Goal: Register for event/course

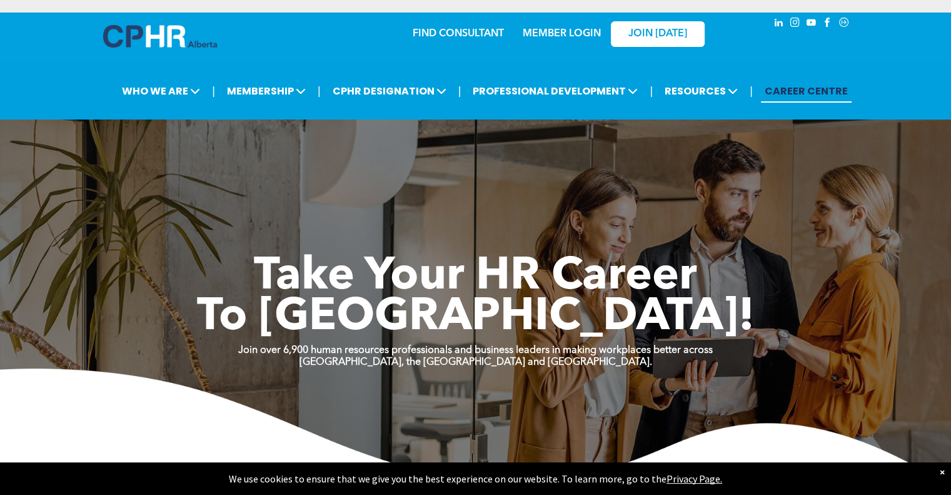
click at [814, 88] on link "CAREER CENTRE" at bounding box center [806, 90] width 91 height 23
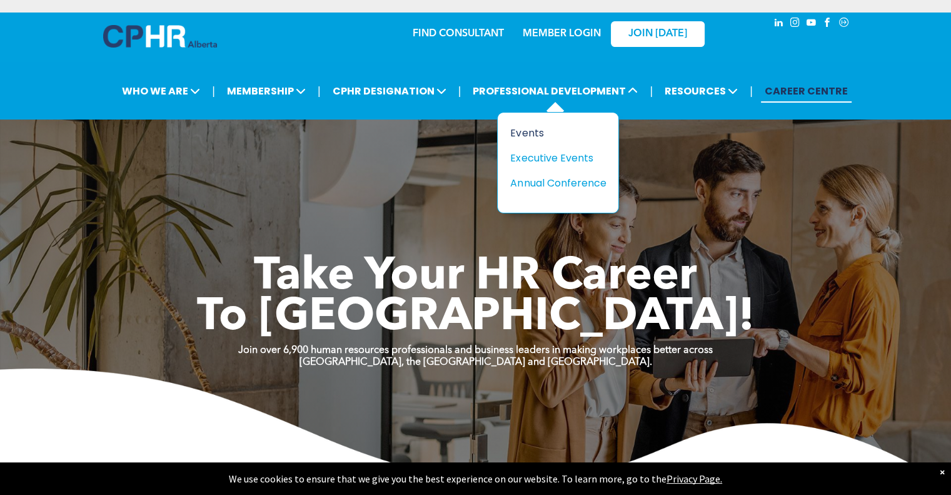
click at [534, 126] on div "Events" at bounding box center [553, 133] width 86 height 16
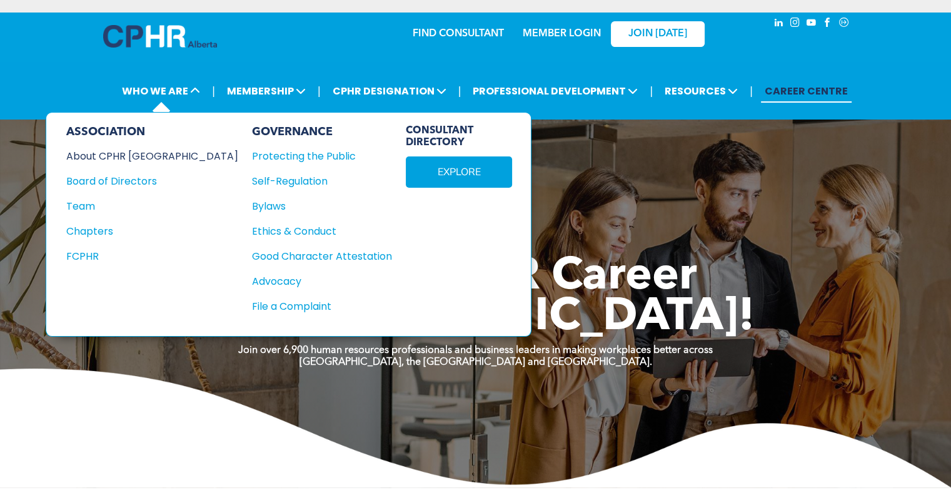
click at [134, 153] on div "About CPHR [GEOGRAPHIC_DATA]" at bounding box center [143, 156] width 155 height 16
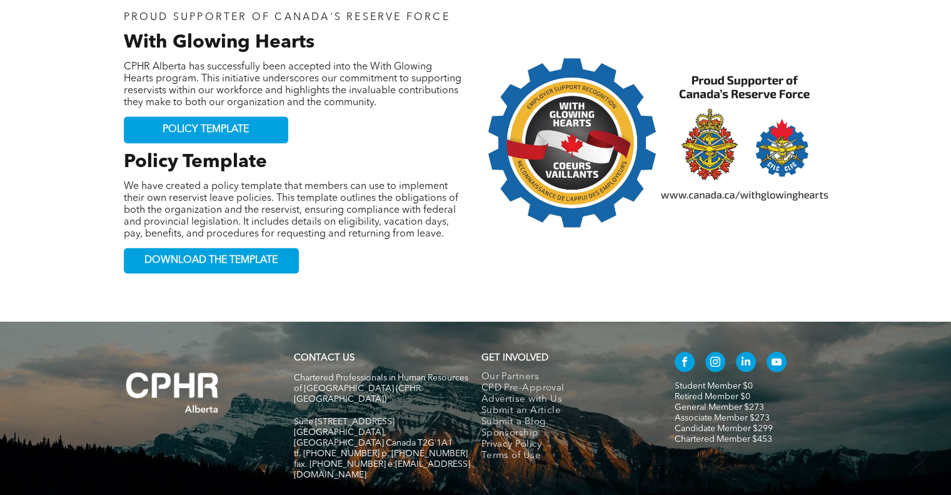
scroll to position [1340, 0]
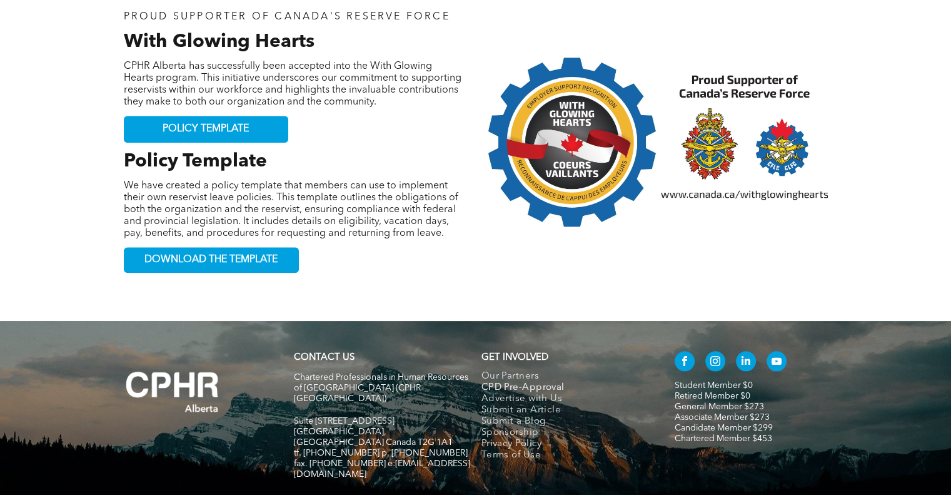
click at [513, 382] on span "CPD Pre-Approval" at bounding box center [523, 387] width 83 height 11
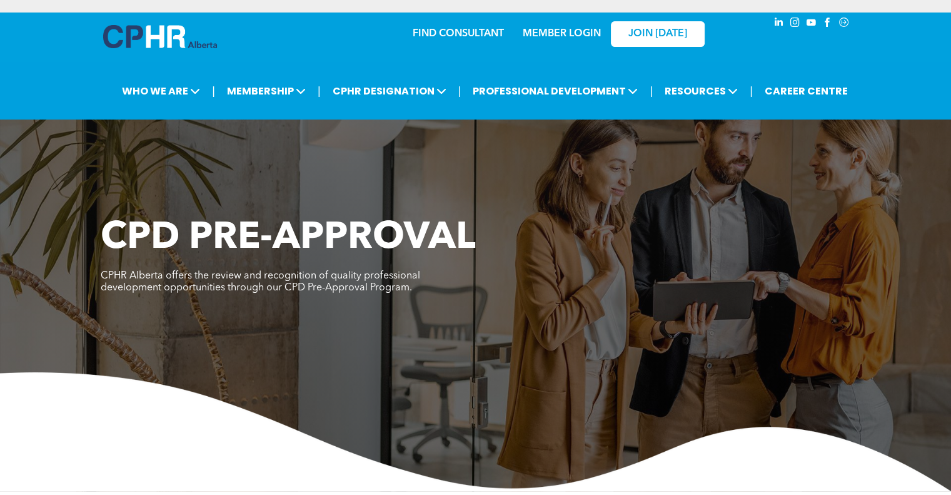
drag, startPoint x: 139, startPoint y: 276, endPoint x: 415, endPoint y: 294, distance: 276.3
click at [415, 294] on p "CPHR Alberta offers the review and recognition of quality professional developm…" at bounding box center [288, 282] width 375 height 24
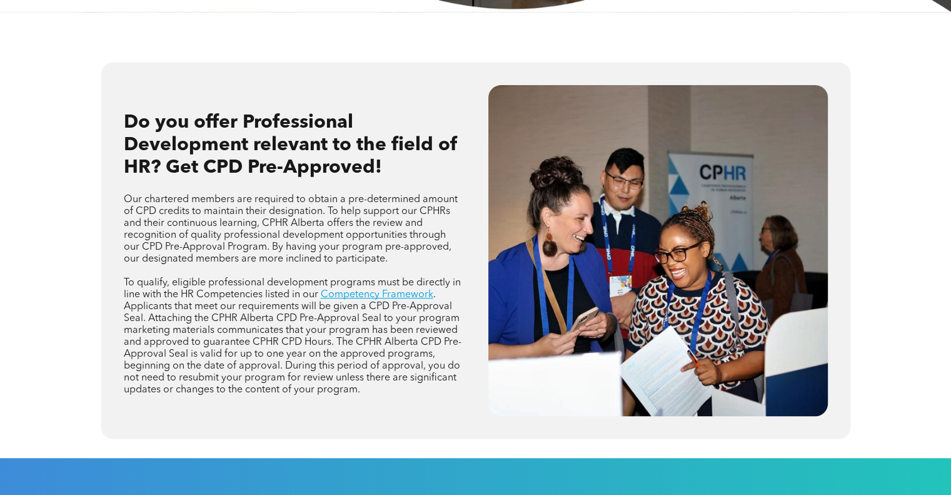
scroll to position [500, 0]
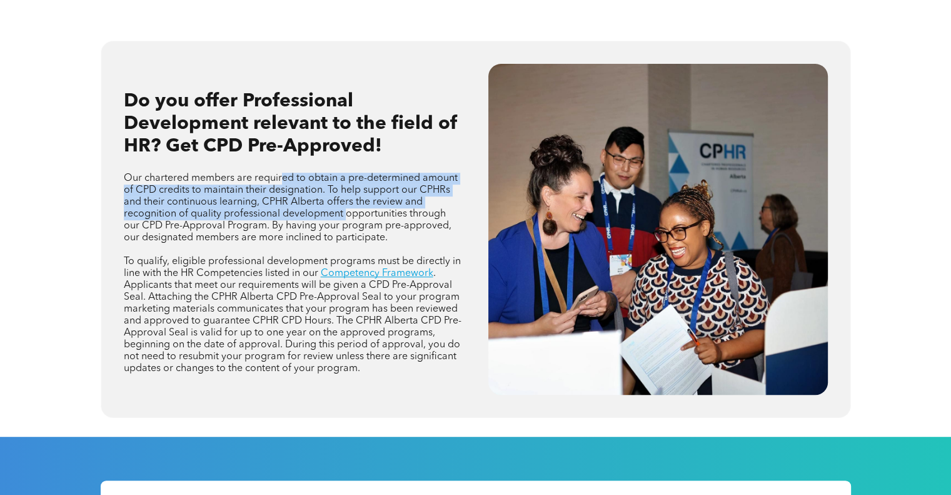
drag, startPoint x: 281, startPoint y: 178, endPoint x: 347, endPoint y: 212, distance: 73.8
click at [347, 212] on span "Our chartered members are required to obtain a pre-determined amount of CPD cre…" at bounding box center [291, 207] width 334 height 69
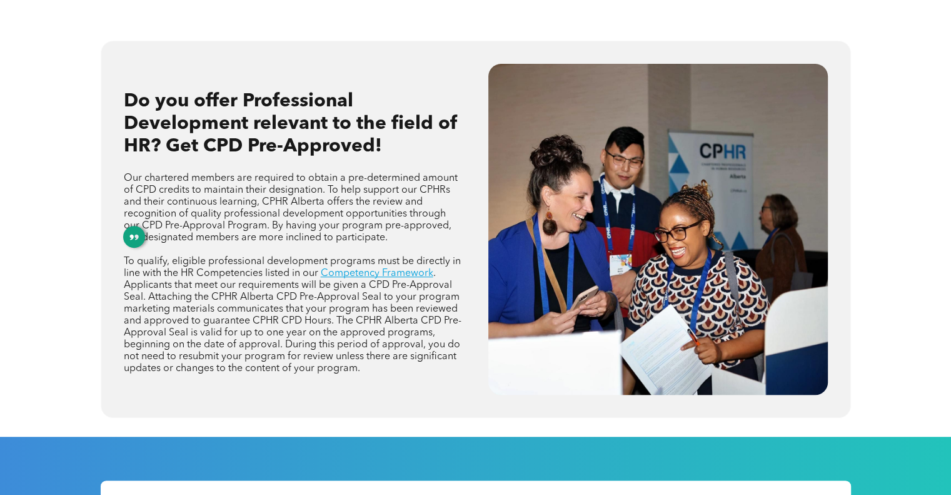
click at [352, 241] on span "Our chartered members are required to obtain a pre-determined amount of CPD cre…" at bounding box center [291, 207] width 334 height 69
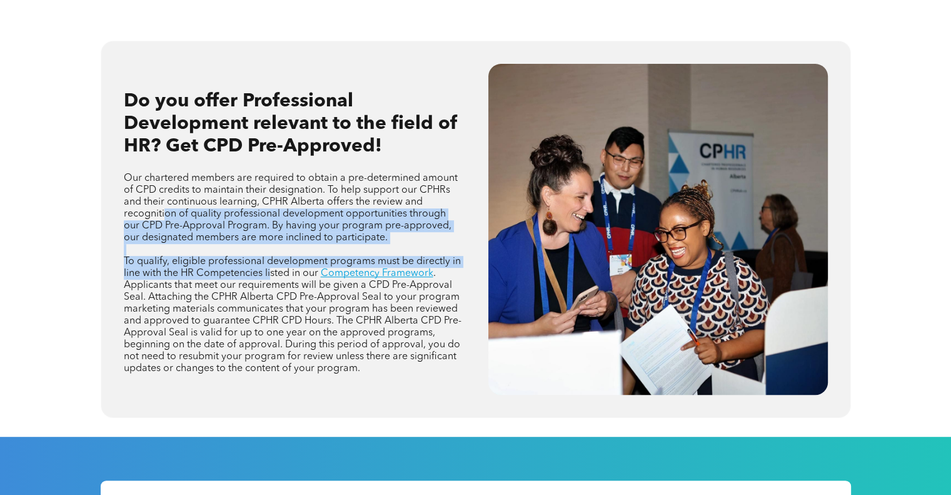
drag, startPoint x: 165, startPoint y: 217, endPoint x: 270, endPoint y: 270, distance: 116.9
click at [270, 270] on div "Our chartered members are required to obtain a pre-determined amount of CPD cre…" at bounding box center [294, 273] width 340 height 204
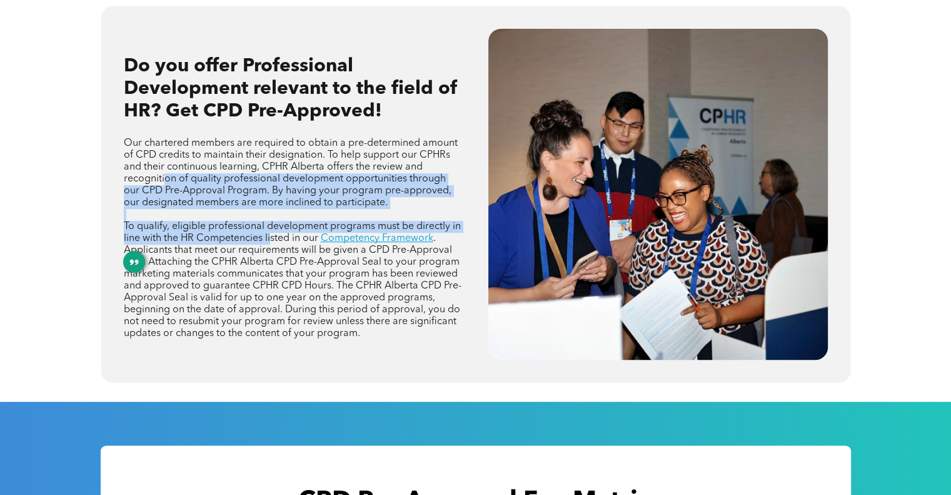
scroll to position [563, 0]
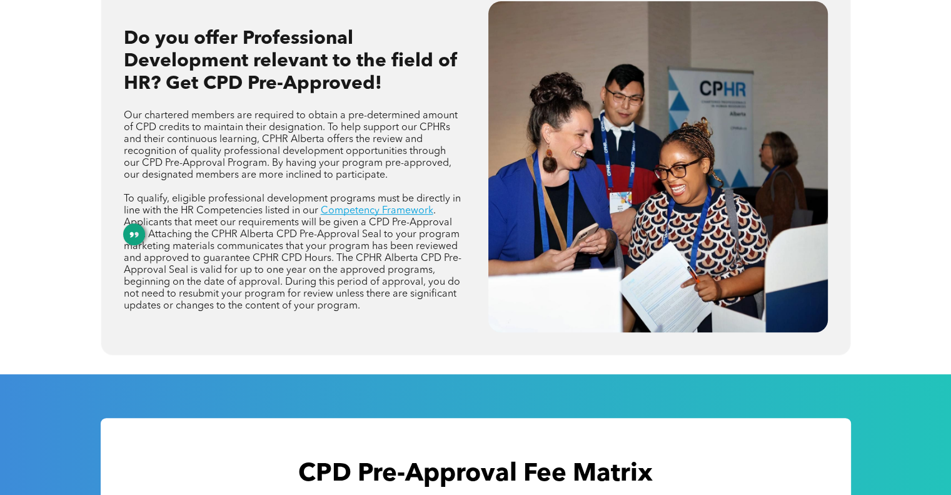
click at [213, 256] on span ". Applicants that meet our requirements will be given a CPD Pre-Approval Seal. …" at bounding box center [293, 258] width 338 height 105
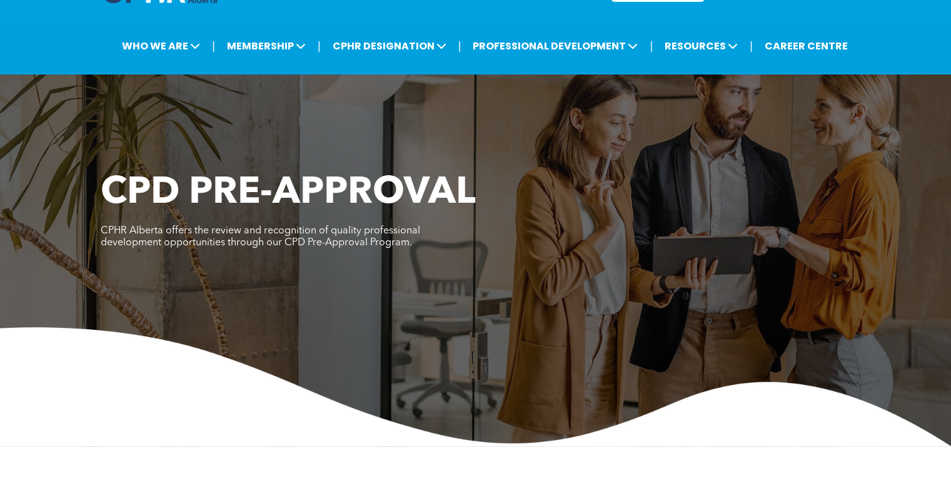
scroll to position [0, 0]
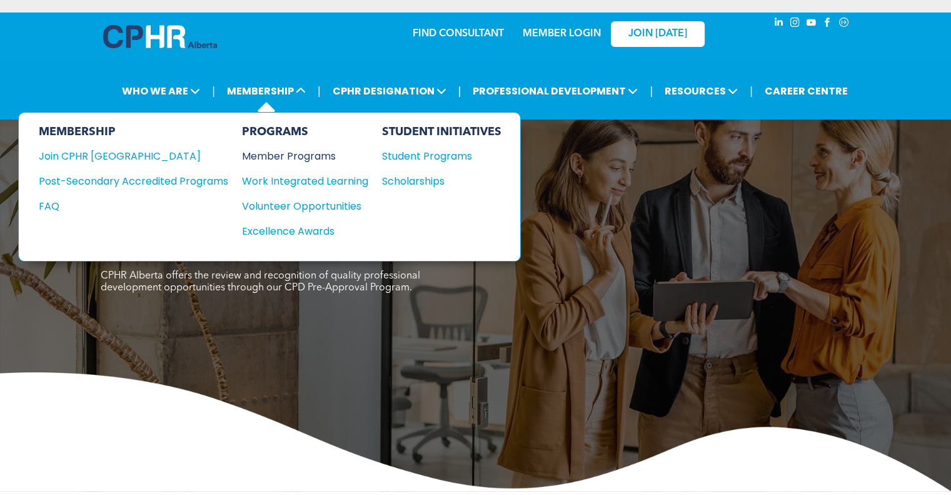
click at [317, 157] on div "Member Programs" at bounding box center [299, 156] width 114 height 16
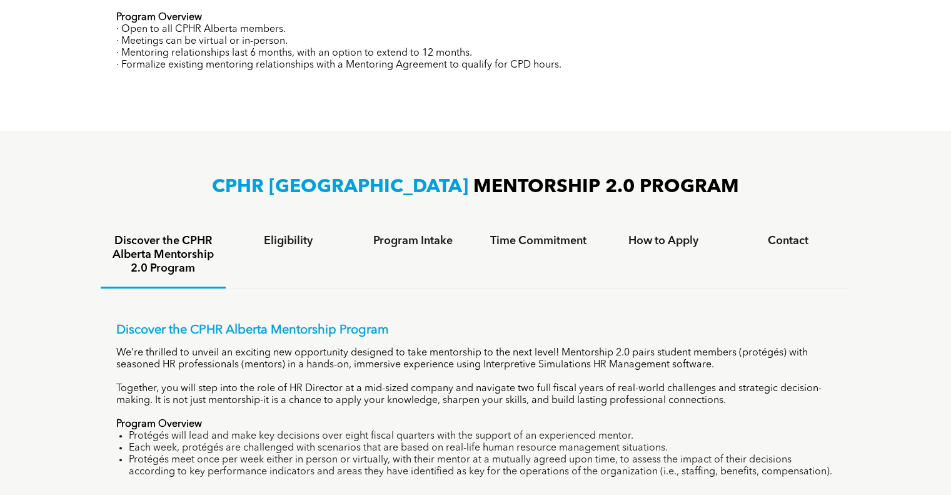
scroll to position [602, 0]
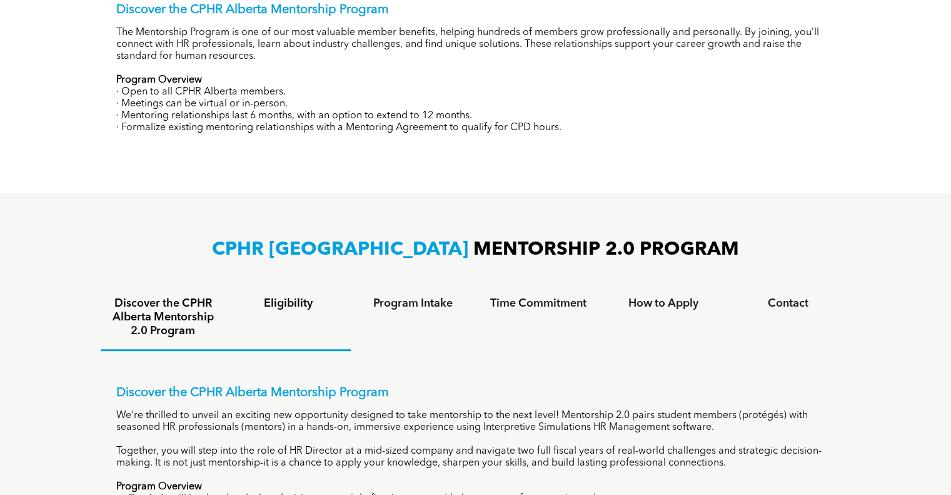
click at [298, 312] on div "Eligibility" at bounding box center [288, 318] width 125 height 66
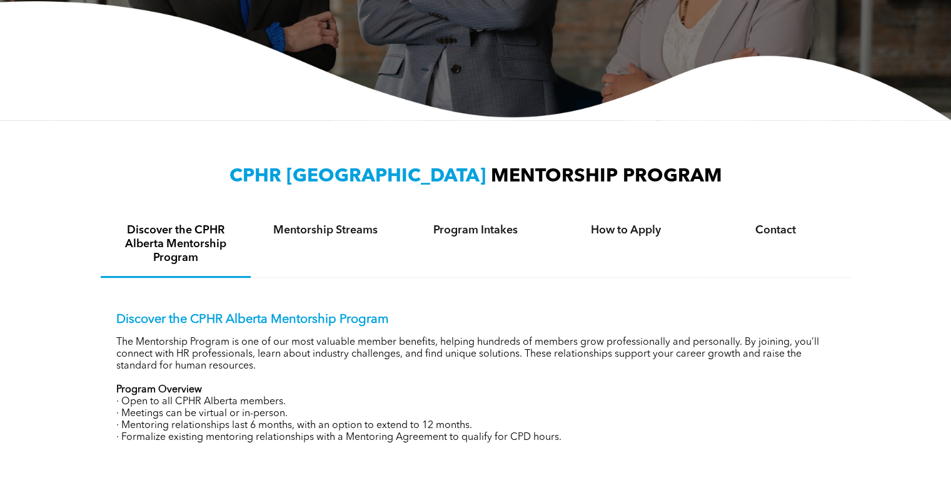
scroll to position [352, 0]
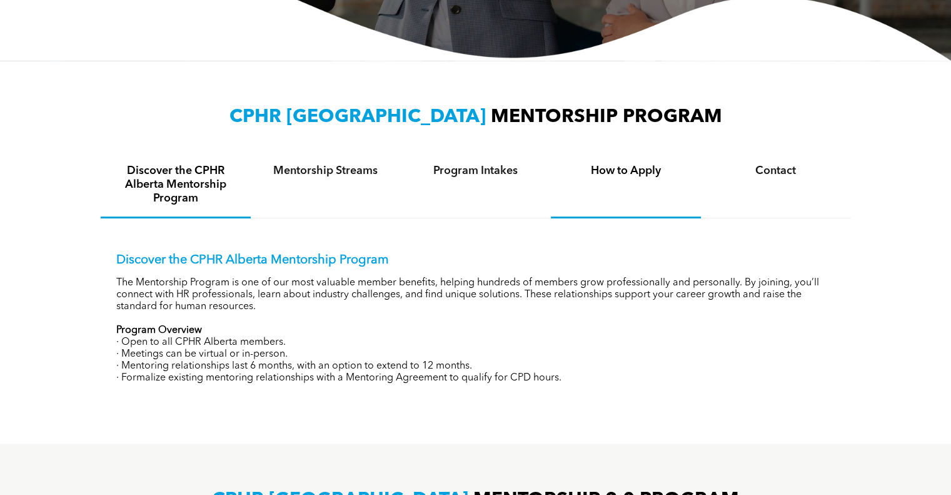
click at [653, 204] on div "How to Apply" at bounding box center [626, 186] width 150 height 66
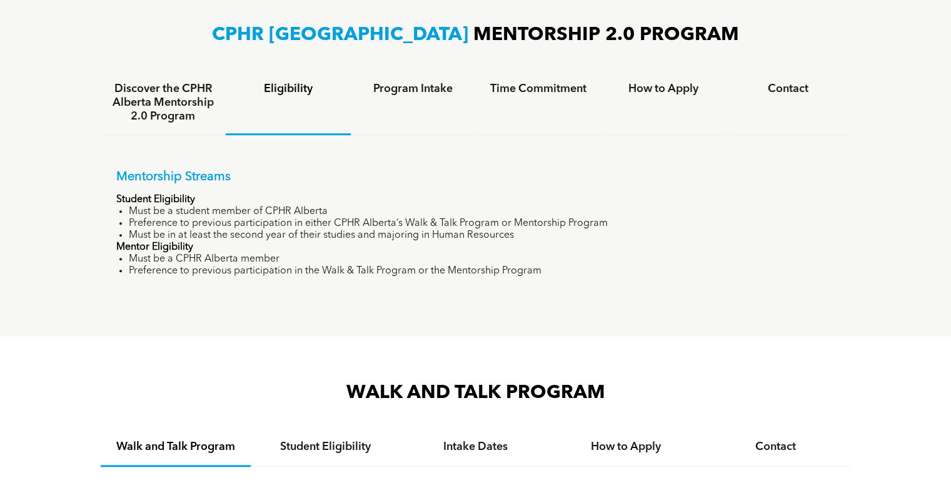
scroll to position [790, 0]
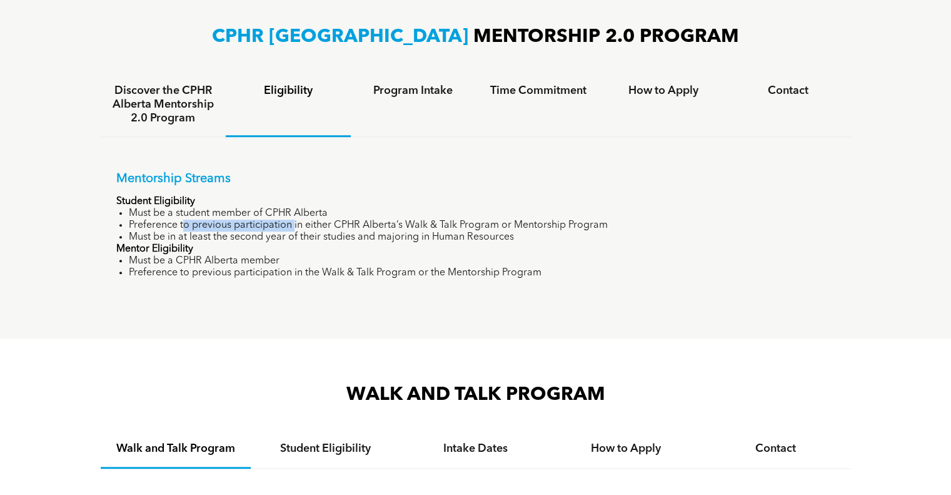
drag, startPoint x: 183, startPoint y: 219, endPoint x: 294, endPoint y: 223, distance: 111.4
click at [294, 223] on li "Preference to previous participation in either CPHR Alberta’s Walk & Talk Progr…" at bounding box center [482, 226] width 707 height 12
click at [298, 233] on li "Must be in at least the second year of their studies and majoring in Human Reso…" at bounding box center [482, 237] width 707 height 12
drag, startPoint x: 207, startPoint y: 228, endPoint x: 661, endPoint y: 225, distance: 454.0
click at [661, 225] on li "Preference to previous participation in either CPHR Alberta’s Walk & Talk Progr…" at bounding box center [482, 226] width 707 height 12
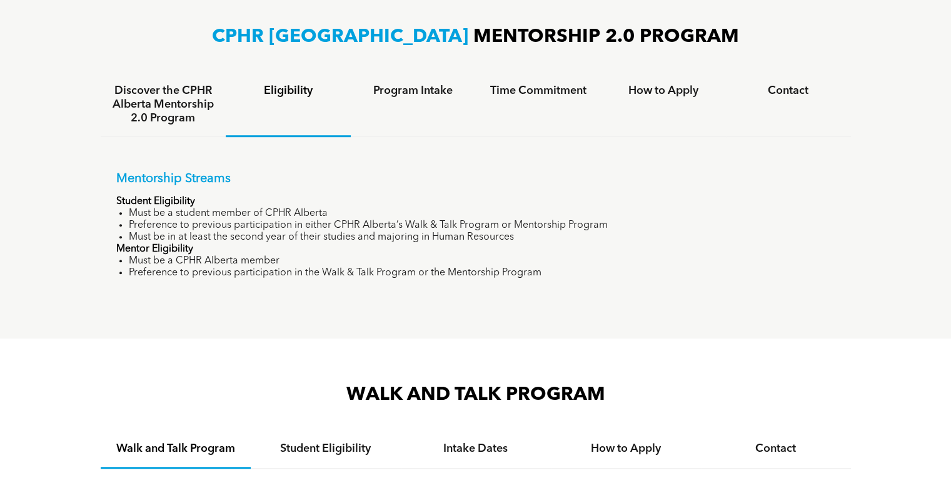
click at [590, 236] on li "Must be in at least the second year of their studies and majoring in Human Reso…" at bounding box center [482, 237] width 707 height 12
drag, startPoint x: 548, startPoint y: 220, endPoint x: 198, endPoint y: 233, distance: 350.4
click at [198, 233] on ul "Must be a student member of CPHR Alberta Preference to previous participation i…" at bounding box center [475, 226] width 719 height 36
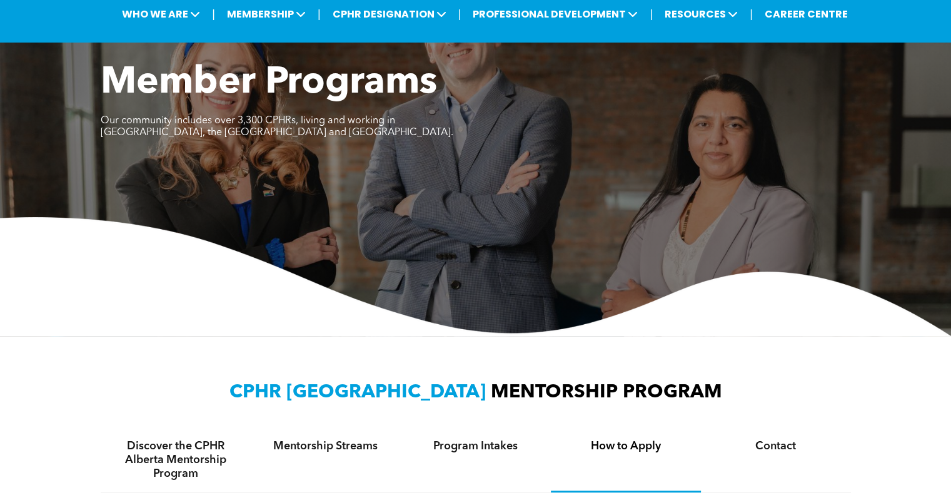
scroll to position [0, 0]
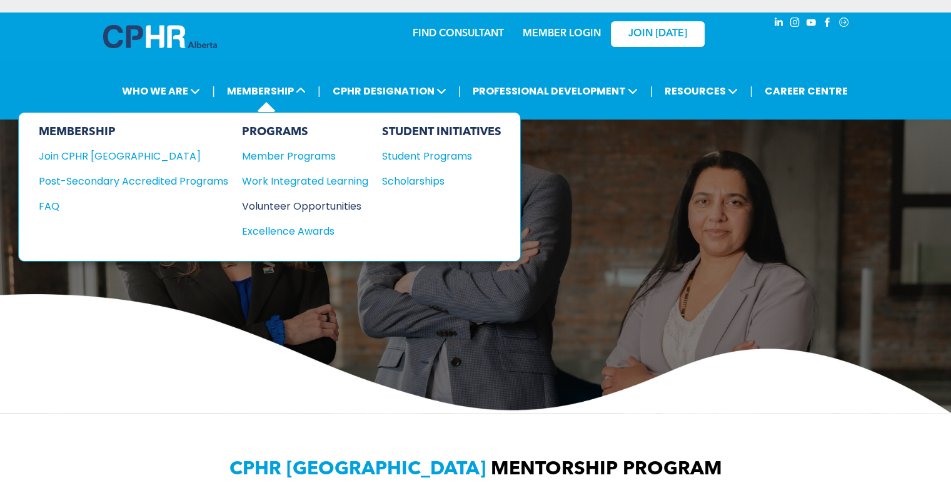
click at [320, 199] on div "Volunteer Opportunities" at bounding box center [299, 206] width 114 height 16
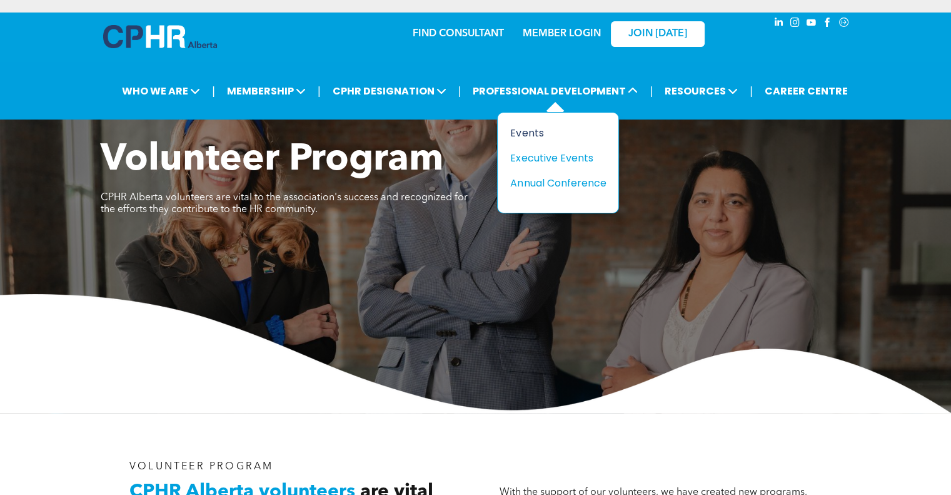
click at [554, 136] on div "Events" at bounding box center [553, 133] width 86 height 16
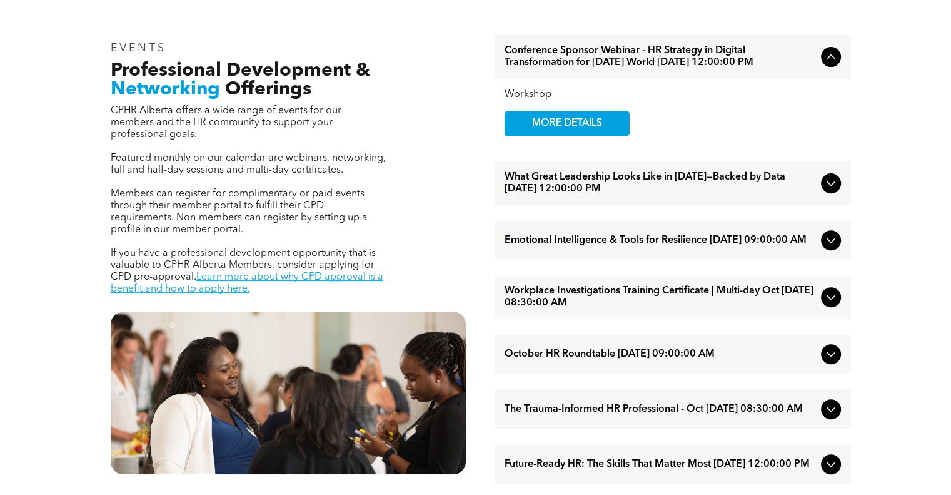
scroll to position [438, 0]
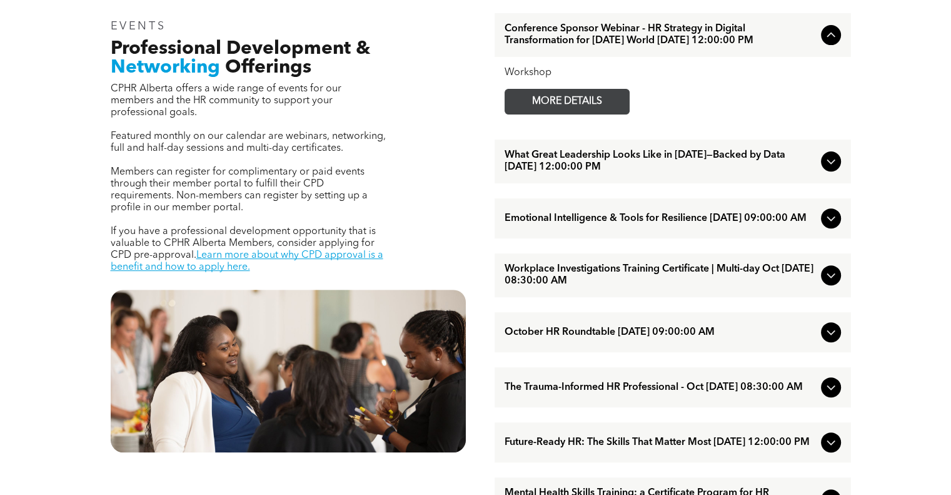
click at [595, 114] on span "MORE DETAILS" at bounding box center [567, 101] width 99 height 24
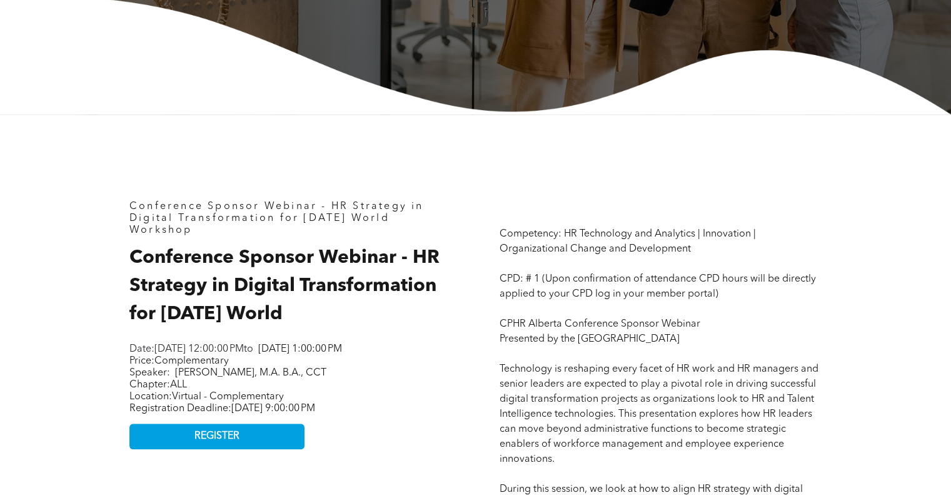
scroll to position [563, 0]
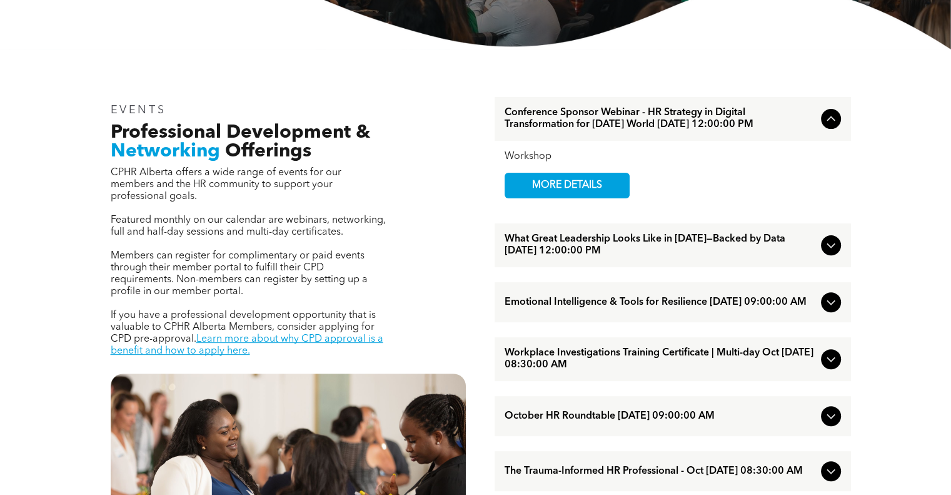
scroll to position [375, 0]
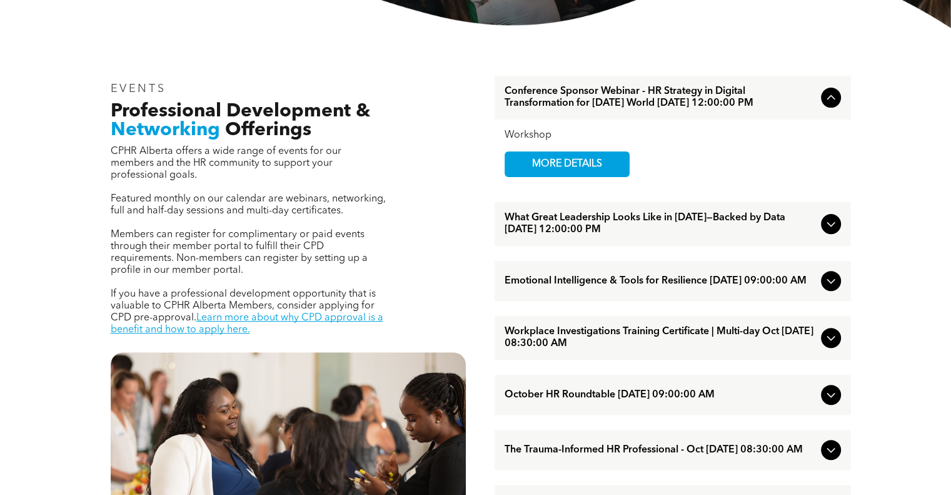
click at [832, 231] on icon at bounding box center [831, 223] width 15 height 15
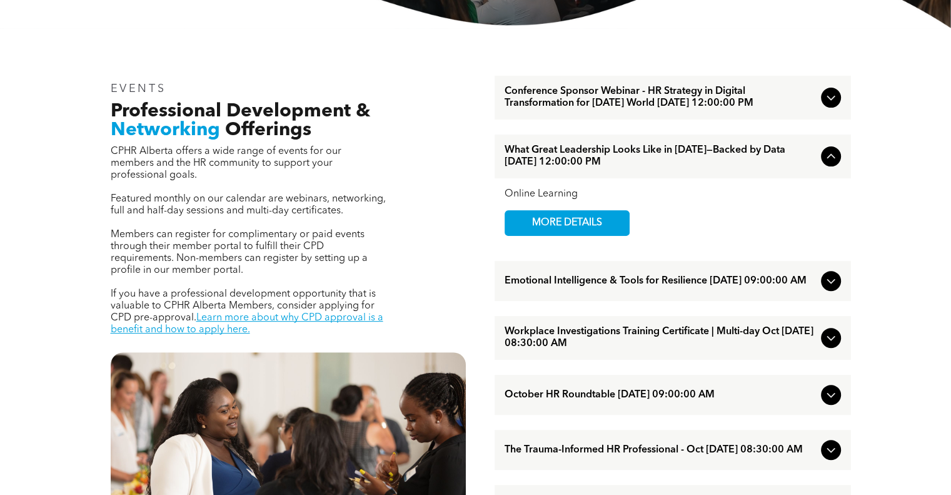
click at [630, 287] on span "Emotional Intelligence & Tools for Resilience [DATE] 09:00:00 AM" at bounding box center [660, 281] width 311 height 12
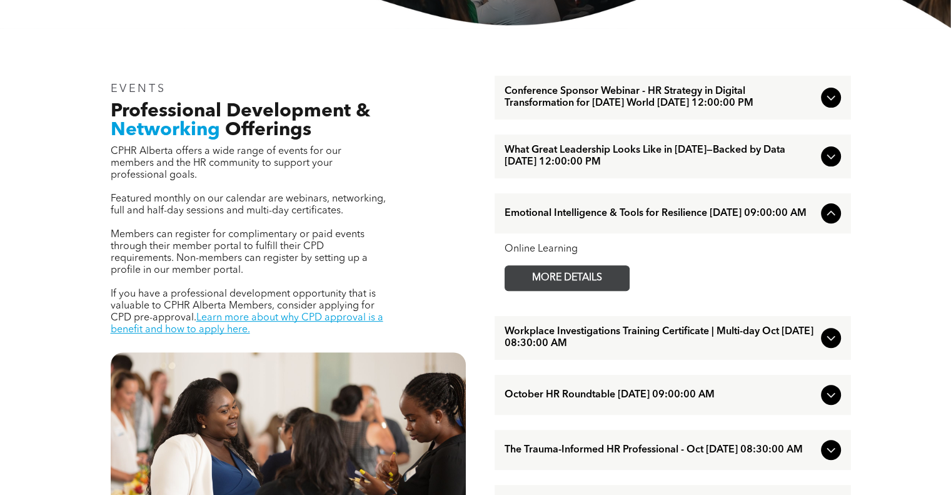
click at [592, 290] on span "MORE DETAILS" at bounding box center [567, 278] width 99 height 24
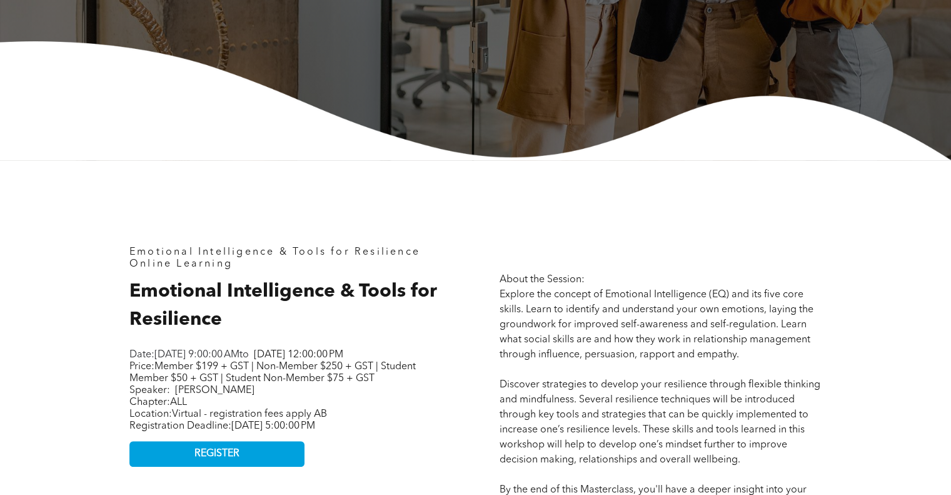
scroll to position [438, 0]
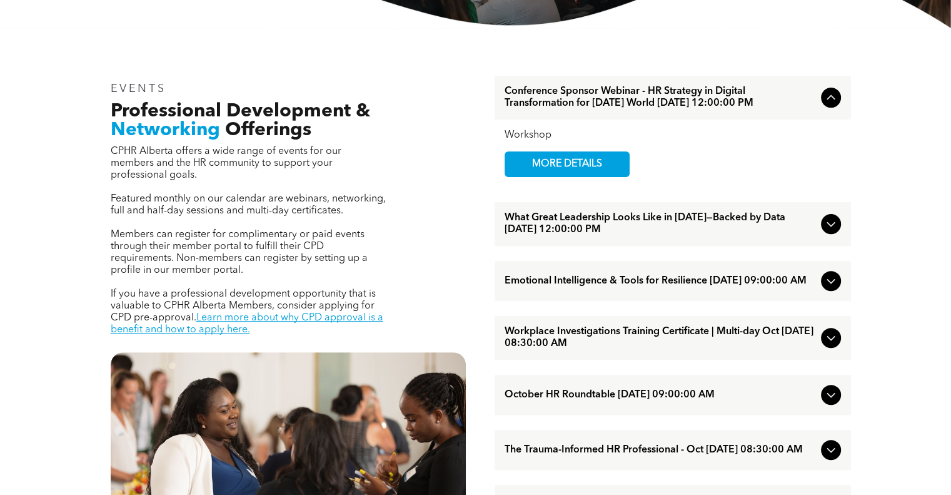
click at [648, 350] on span "Workplace Investigations Training Certificate | Multi-day Oct [DATE] 08:30:00 AM" at bounding box center [660, 338] width 311 height 24
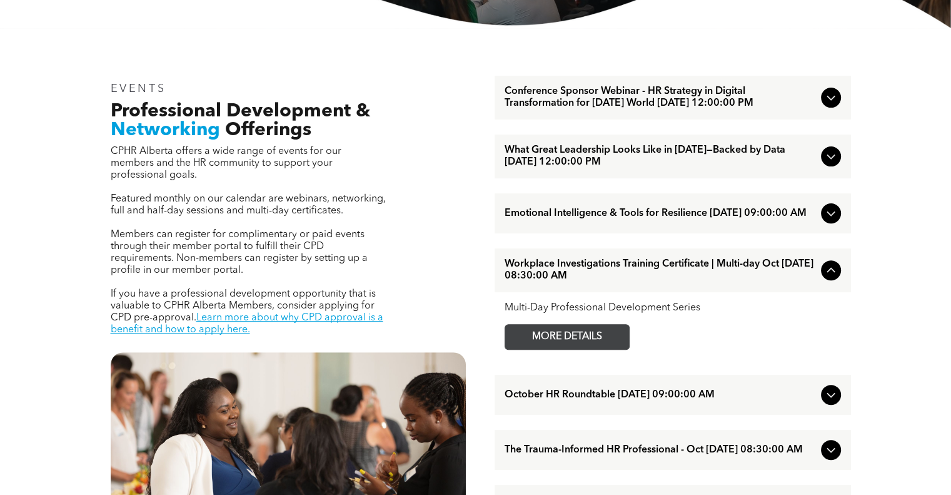
click at [595, 349] on span "MORE DETAILS" at bounding box center [567, 337] width 99 height 24
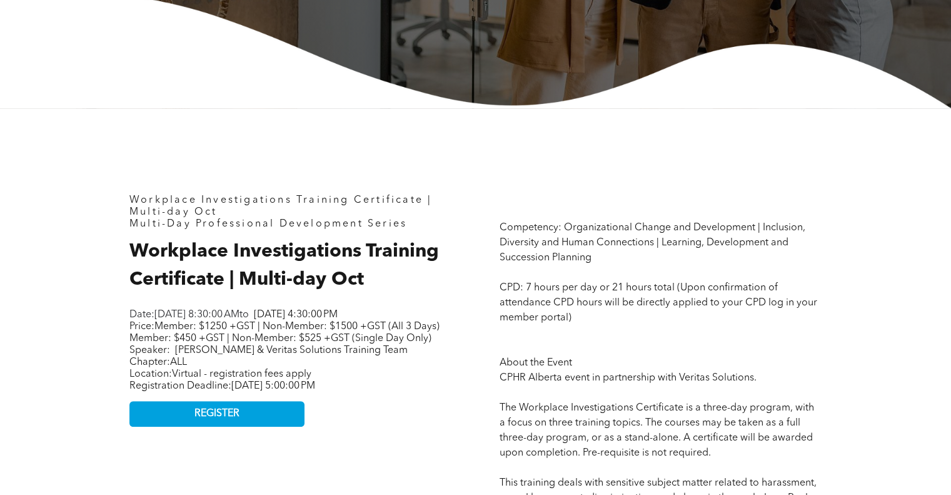
scroll to position [438, 0]
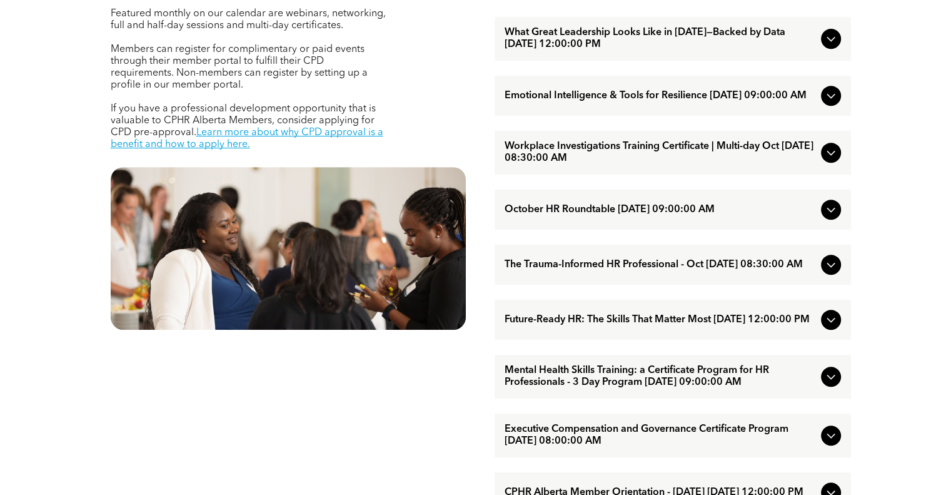
scroll to position [563, 0]
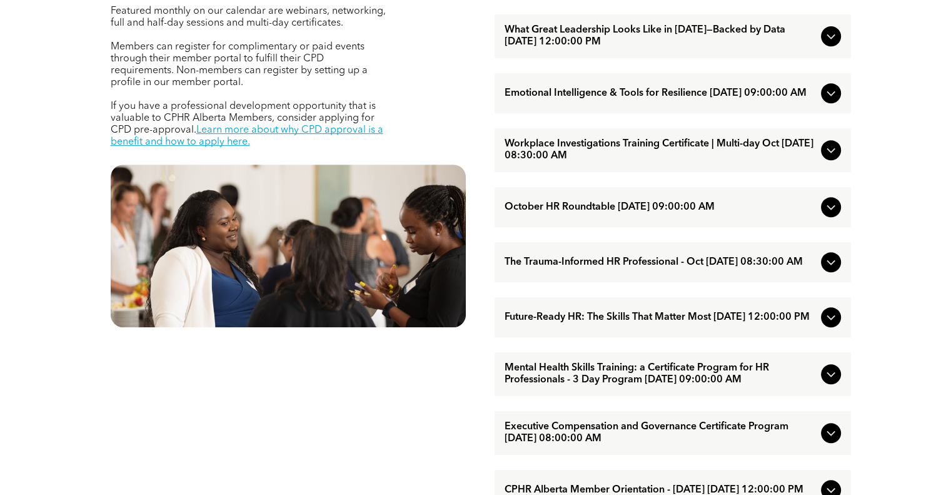
click at [832, 270] on icon at bounding box center [831, 262] width 15 height 15
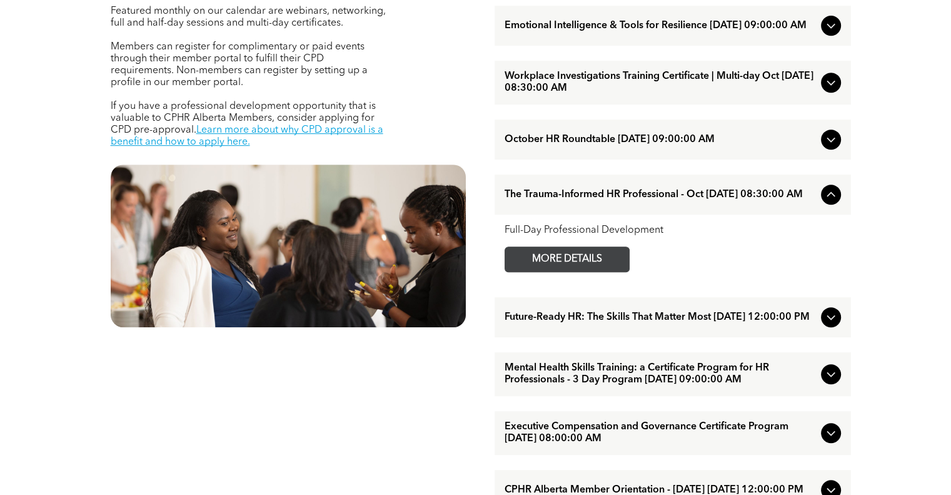
click at [554, 271] on span "MORE DETAILS" at bounding box center [567, 259] width 99 height 24
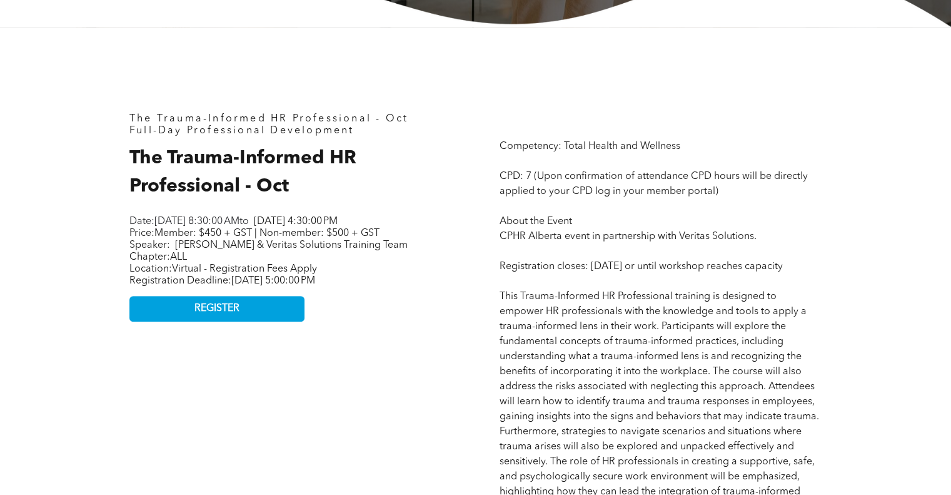
scroll to position [500, 0]
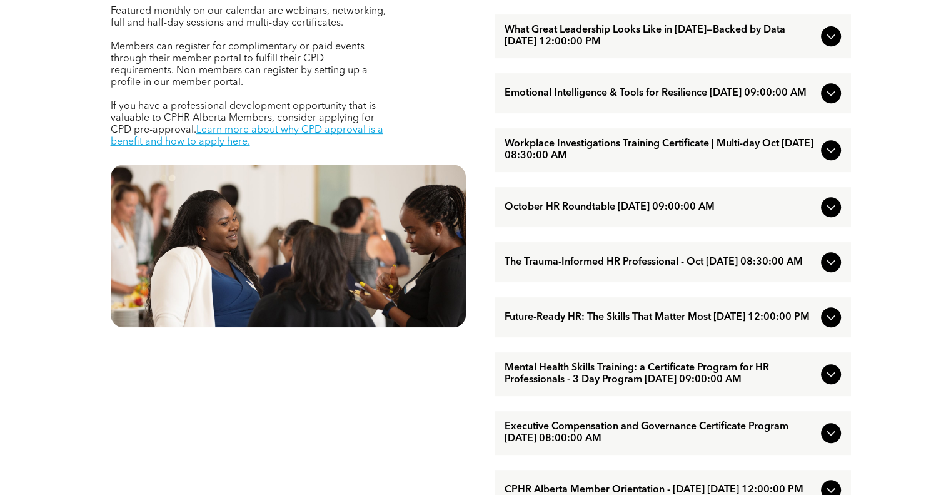
click at [650, 323] on span "Future-Ready HR: The Skills That Matter Most [DATE] 12:00:00 PM" at bounding box center [660, 317] width 311 height 12
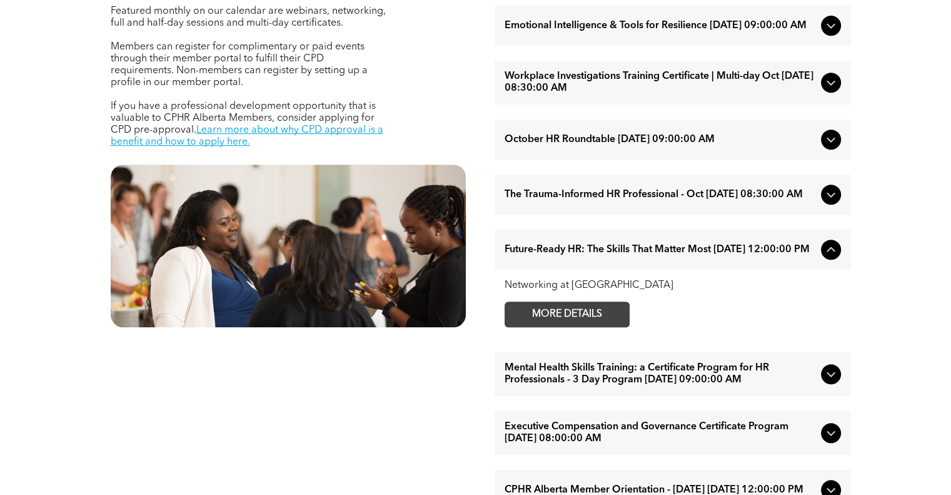
click at [595, 326] on span "MORE DETAILS" at bounding box center [567, 314] width 99 height 24
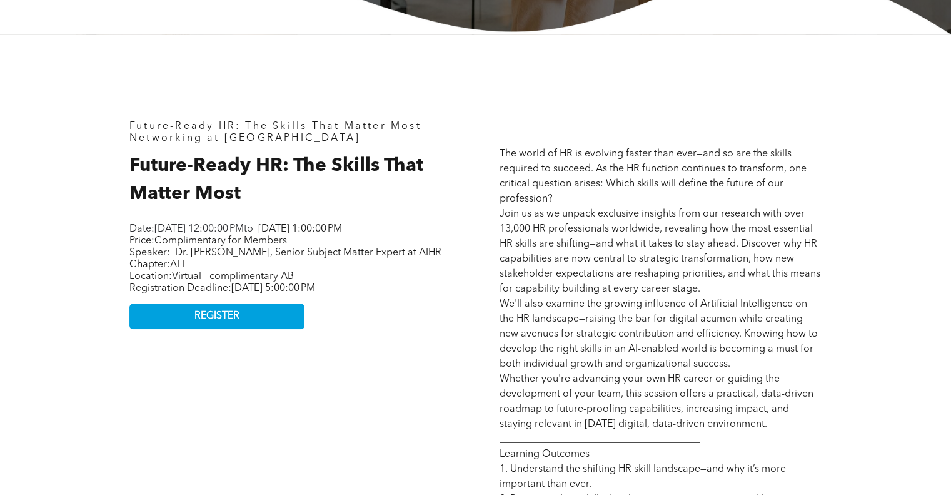
scroll to position [500, 0]
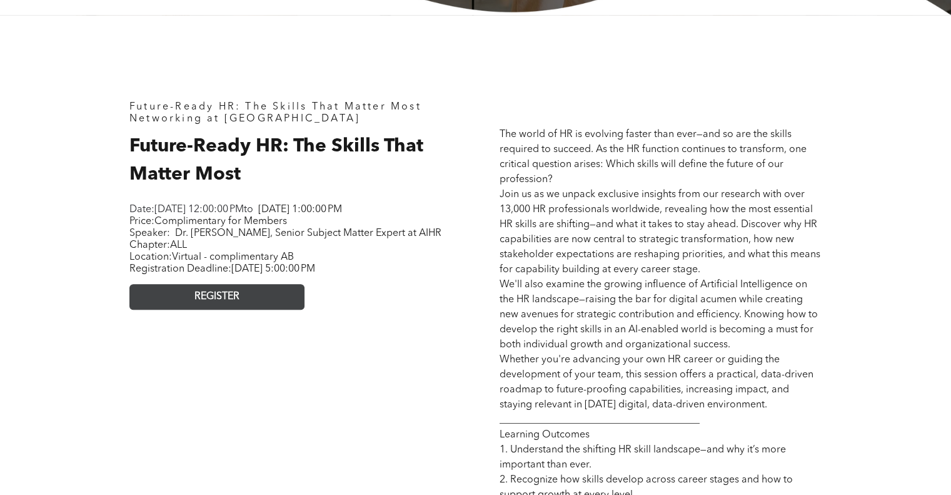
click at [263, 310] on link "REGISTER" at bounding box center [216, 297] width 175 height 26
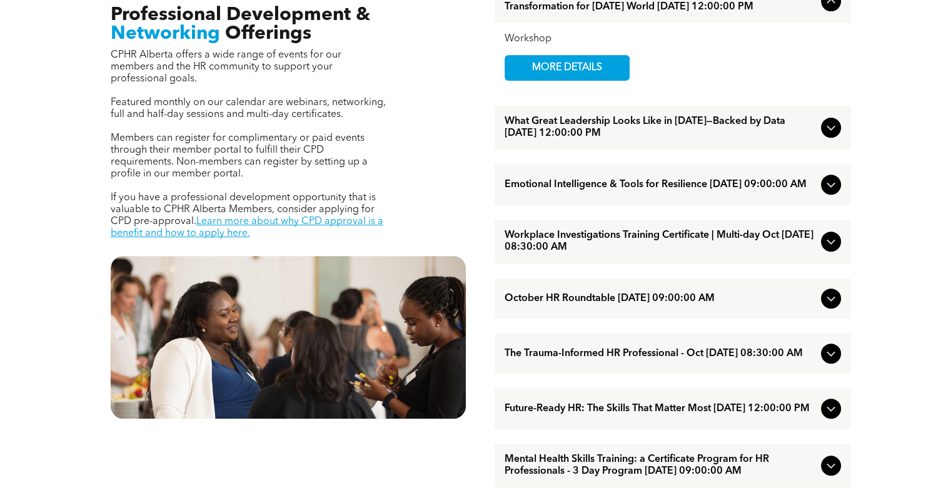
scroll to position [500, 0]
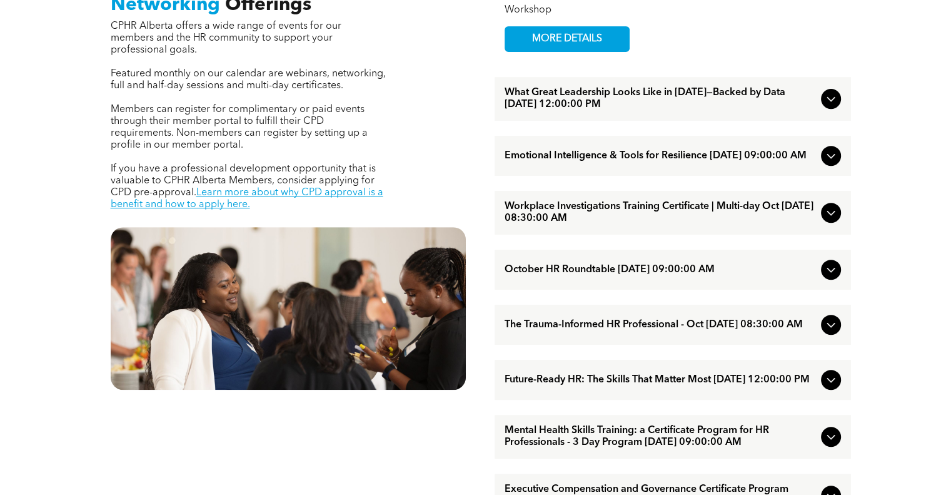
click at [653, 386] on span "Future-Ready HR: The Skills That Matter Most [DATE] 12:00:00 PM" at bounding box center [660, 380] width 311 height 12
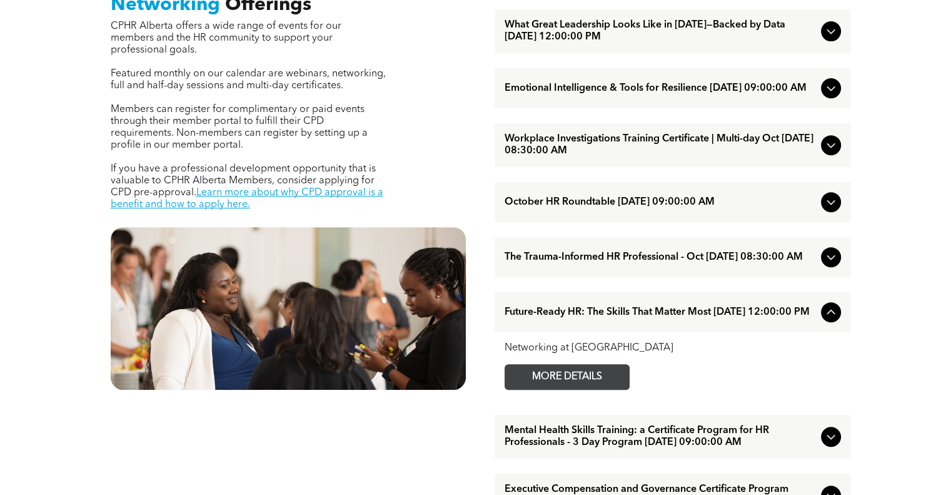
click at [578, 389] on span "MORE DETAILS" at bounding box center [567, 377] width 99 height 24
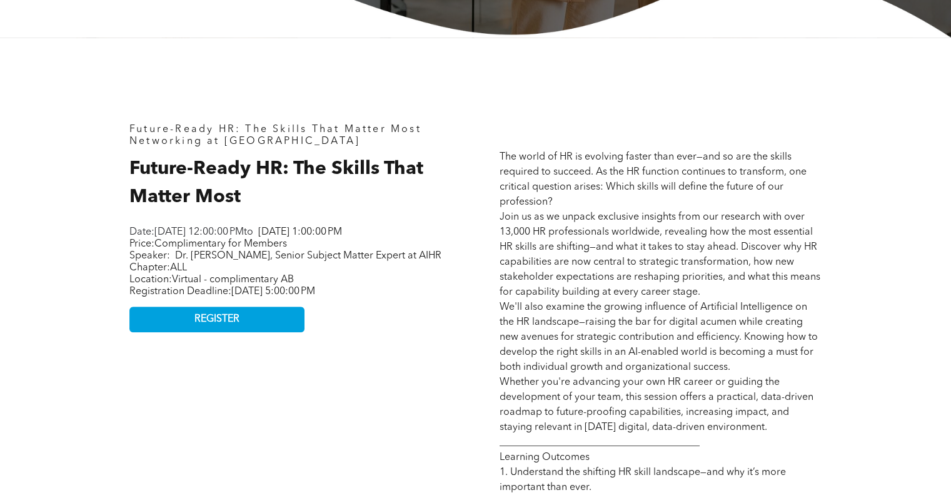
scroll to position [500, 0]
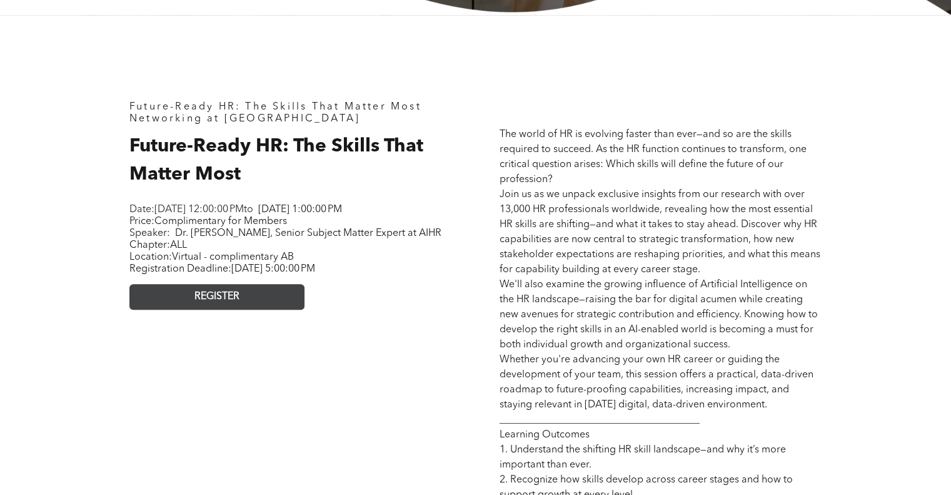
click at [263, 310] on link "REGISTER" at bounding box center [216, 297] width 175 height 26
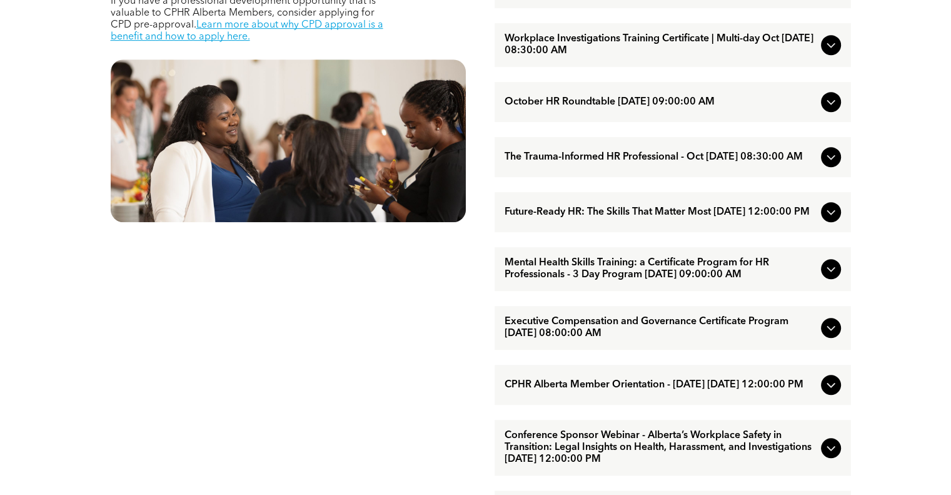
scroll to position [688, 0]
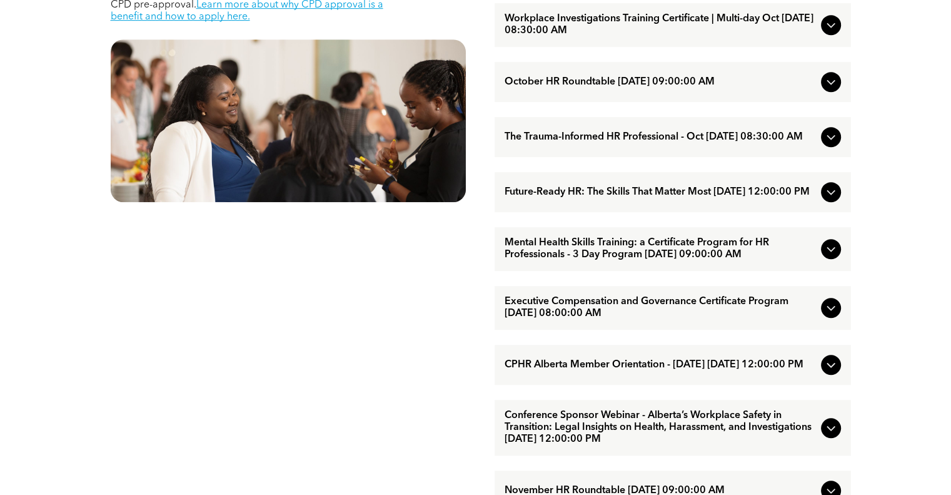
click at [641, 261] on span "Mental Health Skills Training: a Certificate Program for HR Professionals - 3 D…" at bounding box center [660, 249] width 311 height 24
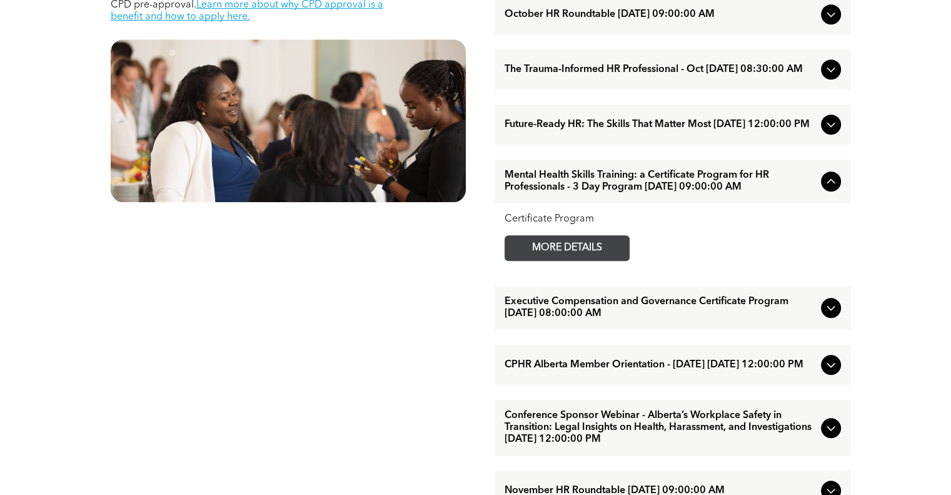
click at [600, 260] on span "MORE DETAILS" at bounding box center [567, 248] width 99 height 24
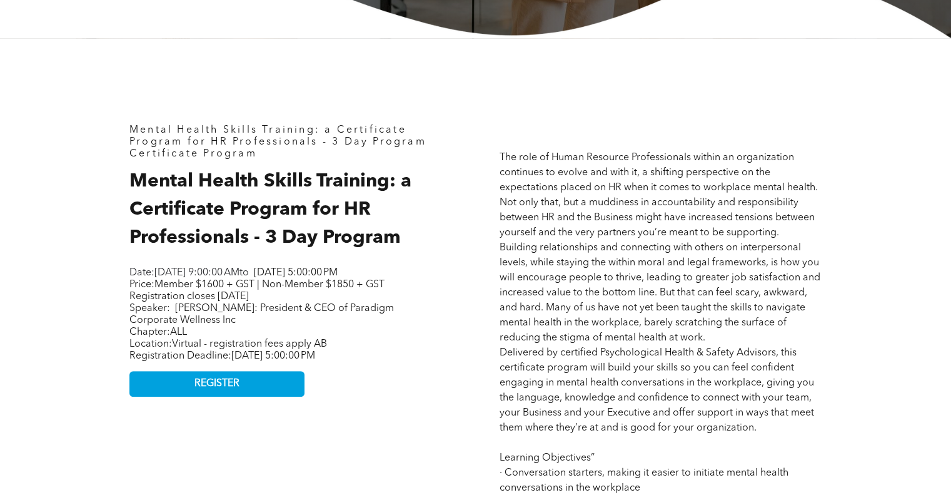
scroll to position [500, 0]
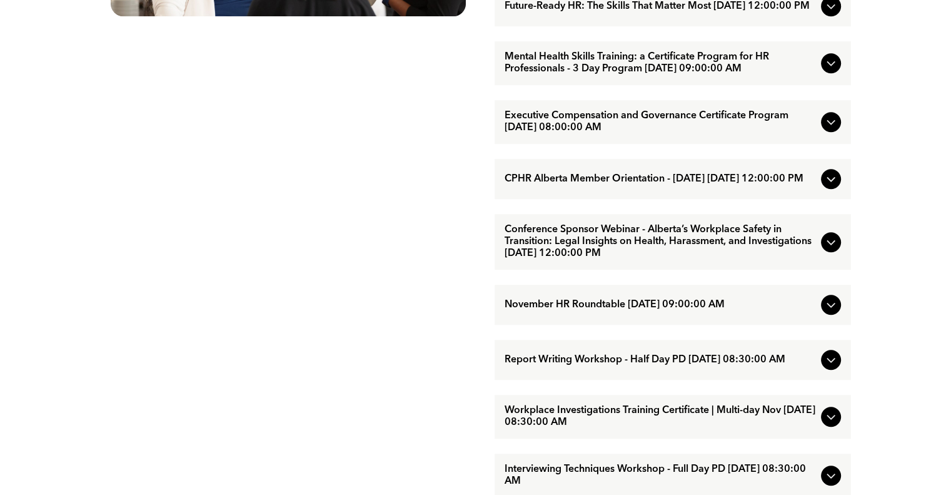
scroll to position [876, 0]
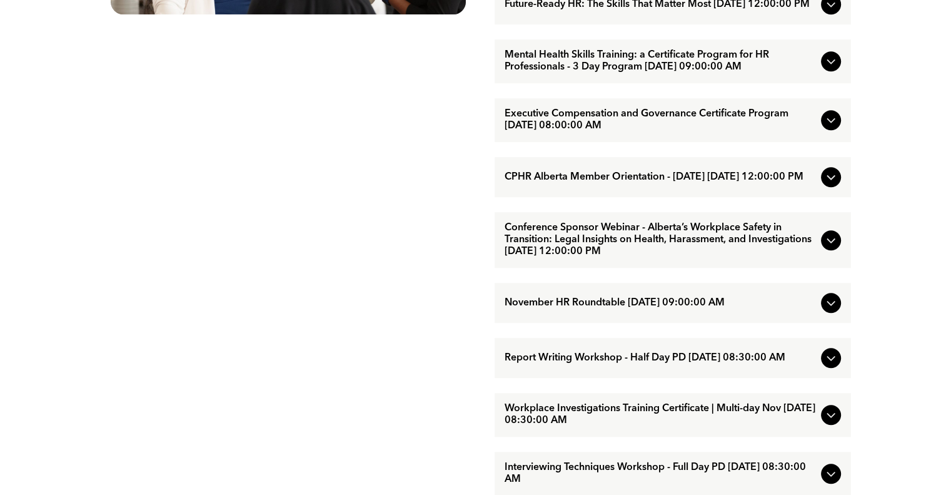
click at [674, 258] on span "Conference Sponsor Webinar - Alberta’s Workplace Safety in Transition: Legal In…" at bounding box center [660, 240] width 311 height 36
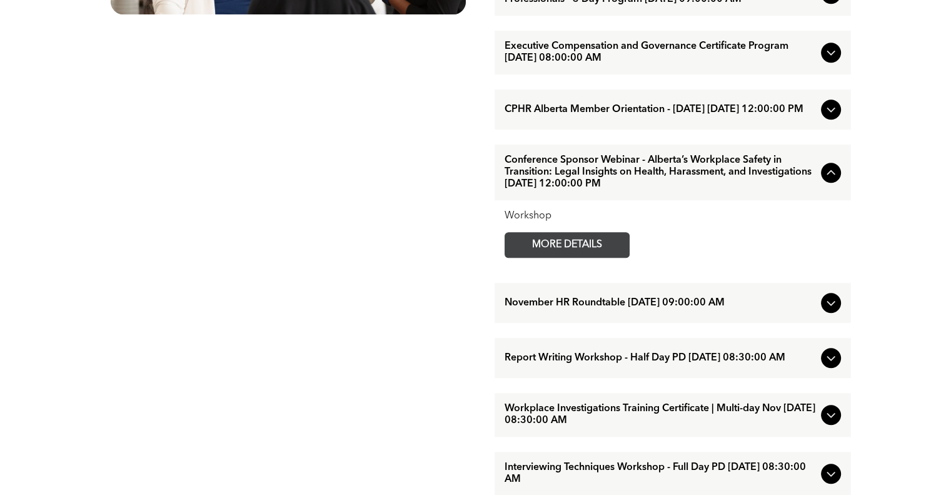
click at [545, 257] on span "MORE DETAILS" at bounding box center [567, 245] width 99 height 24
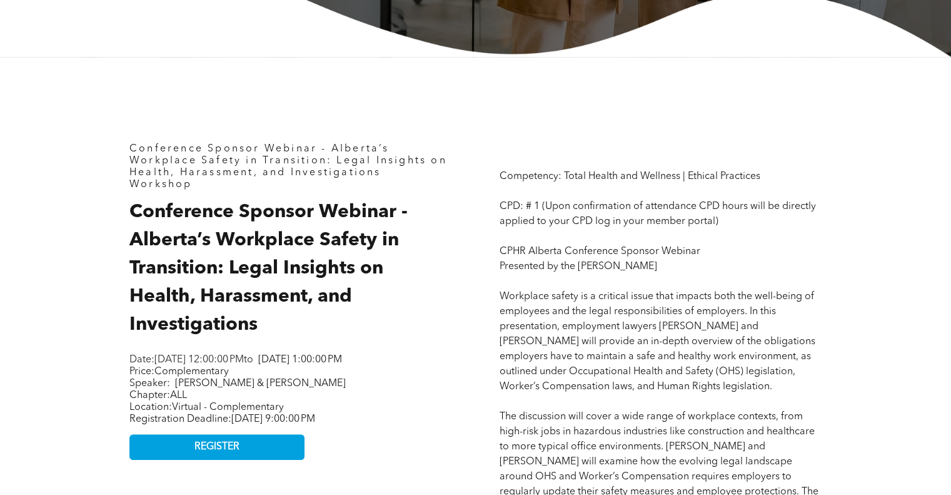
scroll to position [563, 0]
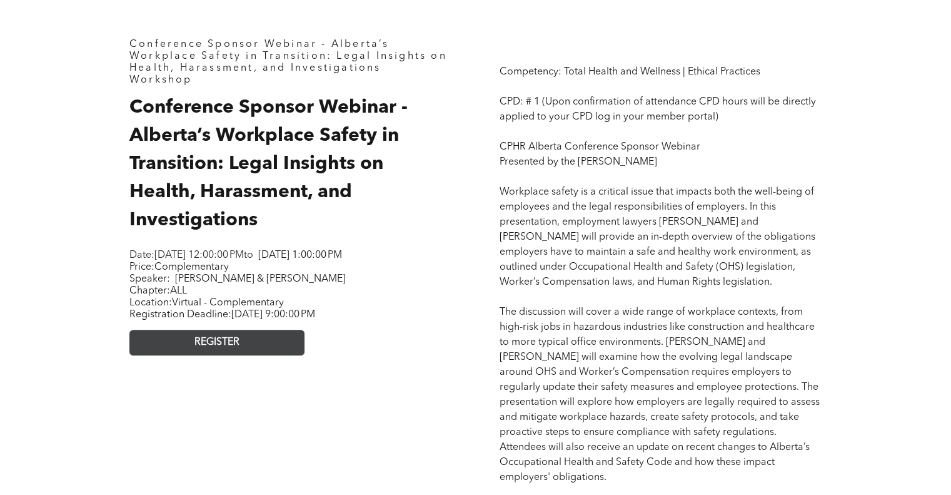
click at [258, 351] on link "REGISTER" at bounding box center [216, 343] width 175 height 26
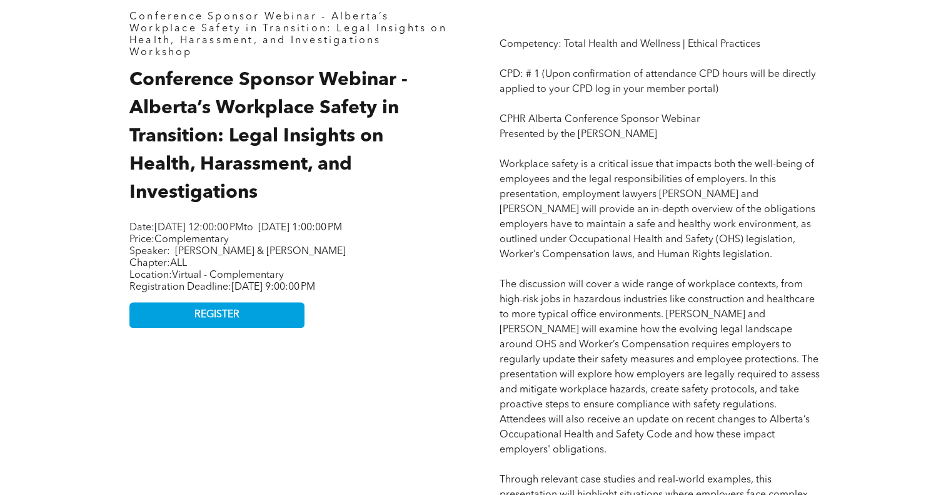
scroll to position [688, 0]
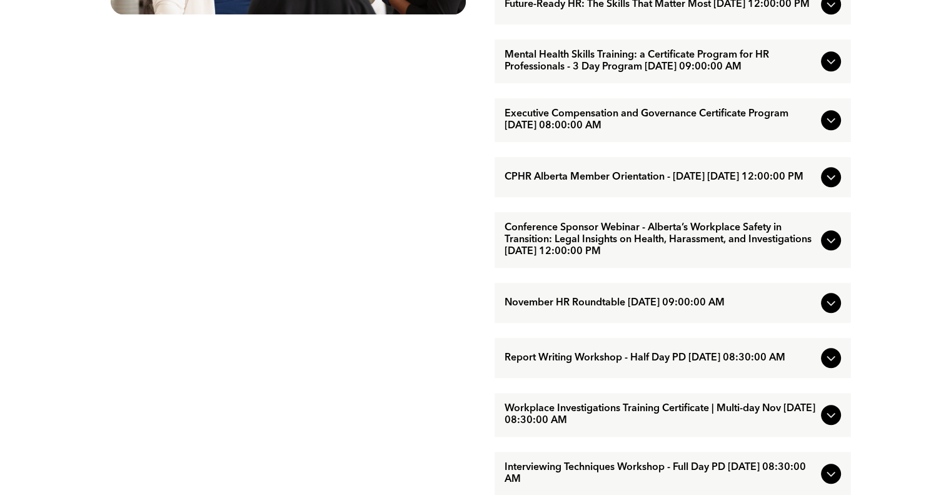
scroll to position [938, 0]
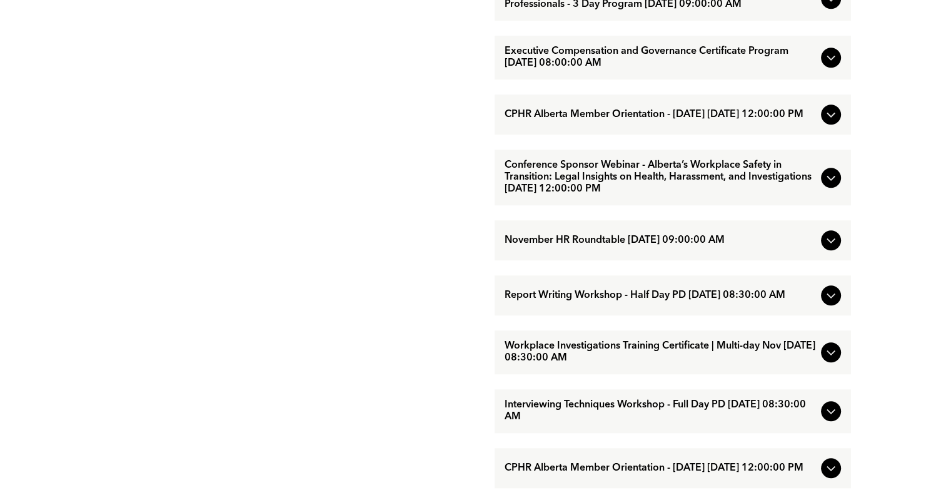
click at [709, 246] on span "November HR Roundtable [DATE] 09:00:00 AM" at bounding box center [660, 241] width 311 height 12
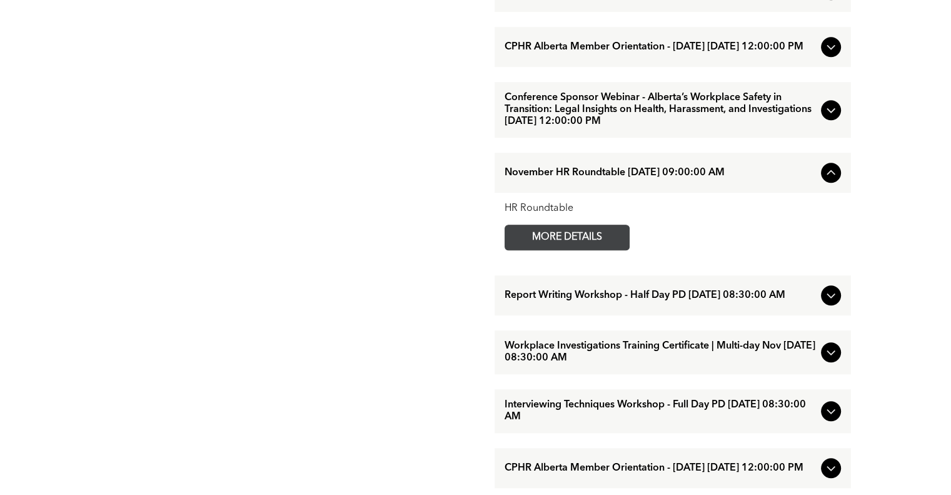
click at [593, 250] on span "MORE DETAILS" at bounding box center [567, 237] width 99 height 24
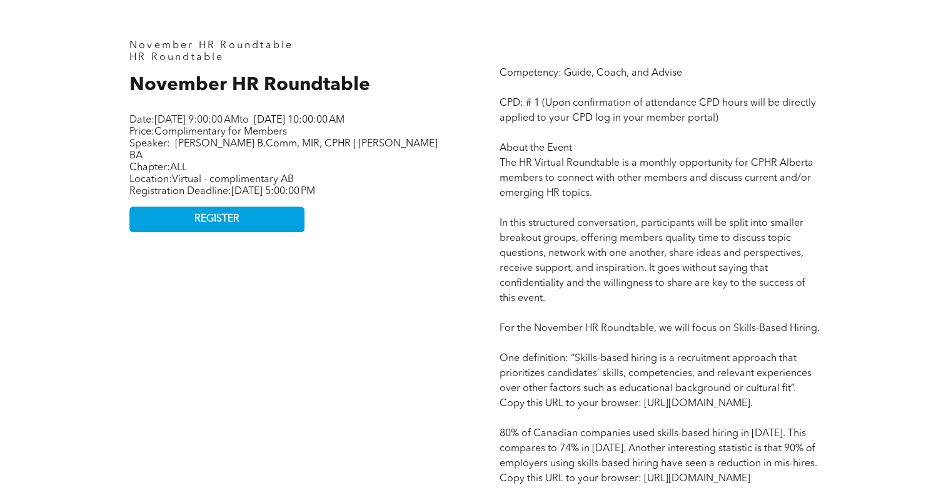
scroll to position [563, 0]
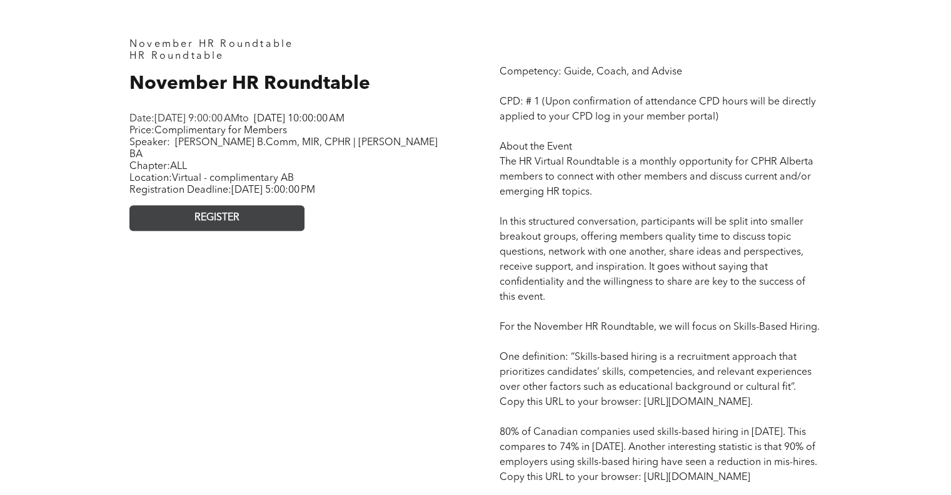
click at [277, 225] on link "REGISTER" at bounding box center [216, 218] width 175 height 26
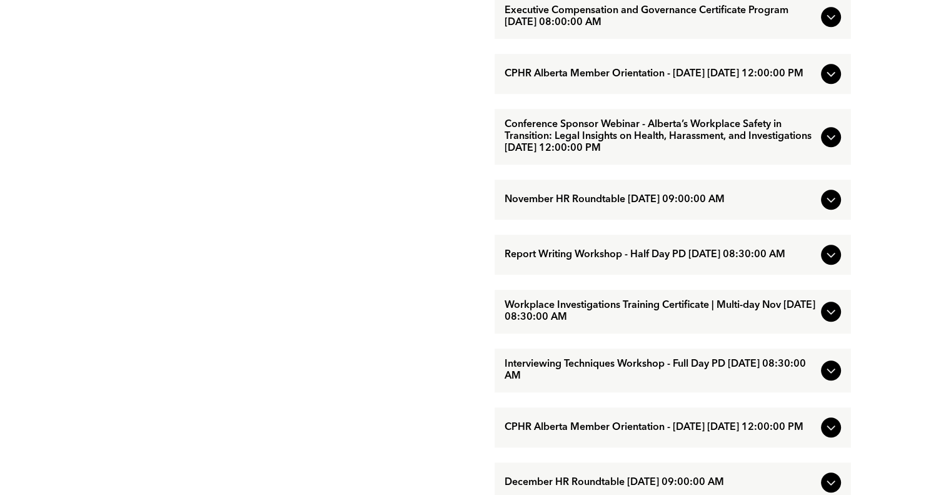
scroll to position [1001, 0]
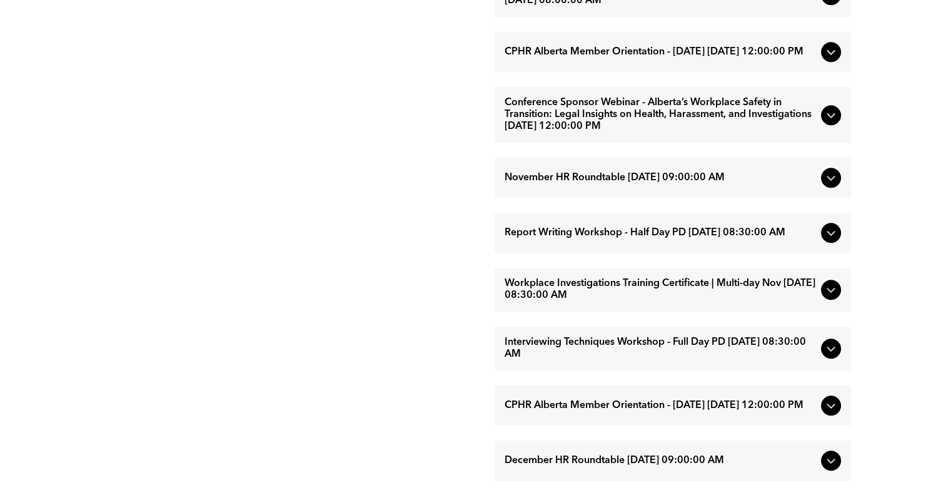
click at [694, 239] on span "Report Writing Workshop - Half Day PD [DATE] 08:30:00 AM" at bounding box center [660, 233] width 311 height 12
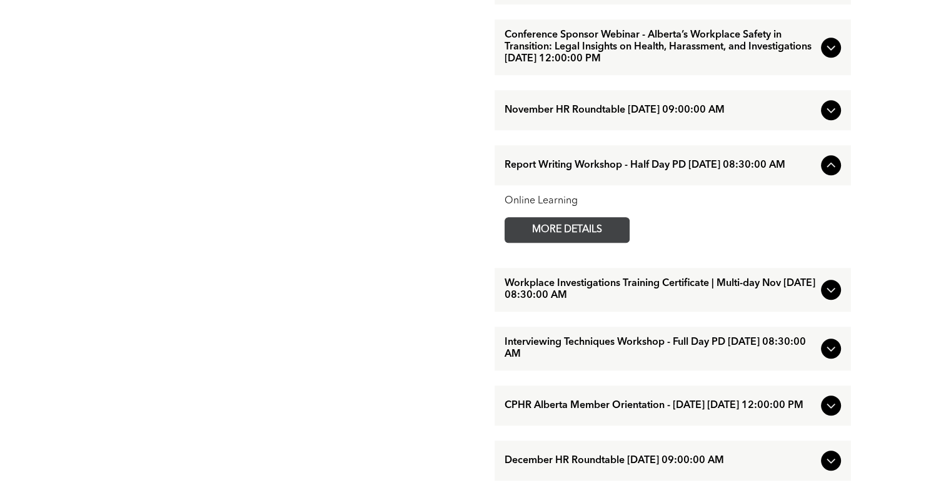
click at [613, 242] on span "MORE DETAILS" at bounding box center [567, 230] width 99 height 24
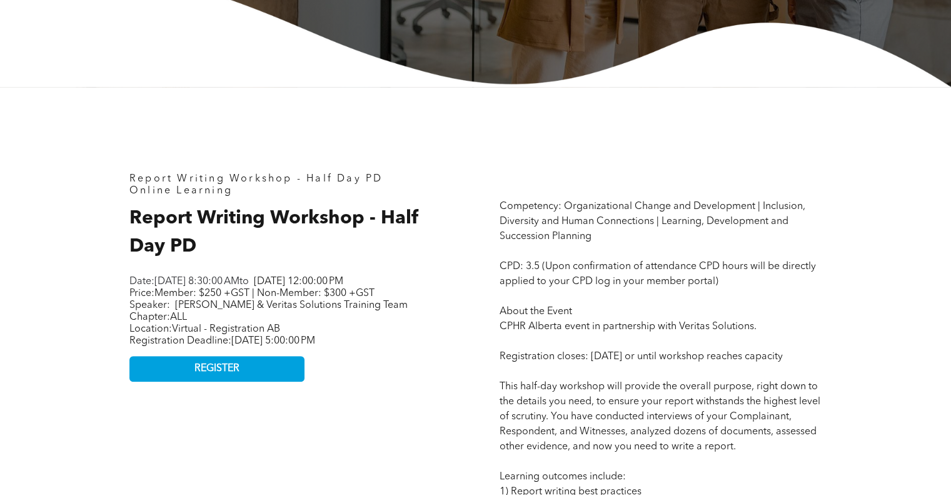
scroll to position [438, 0]
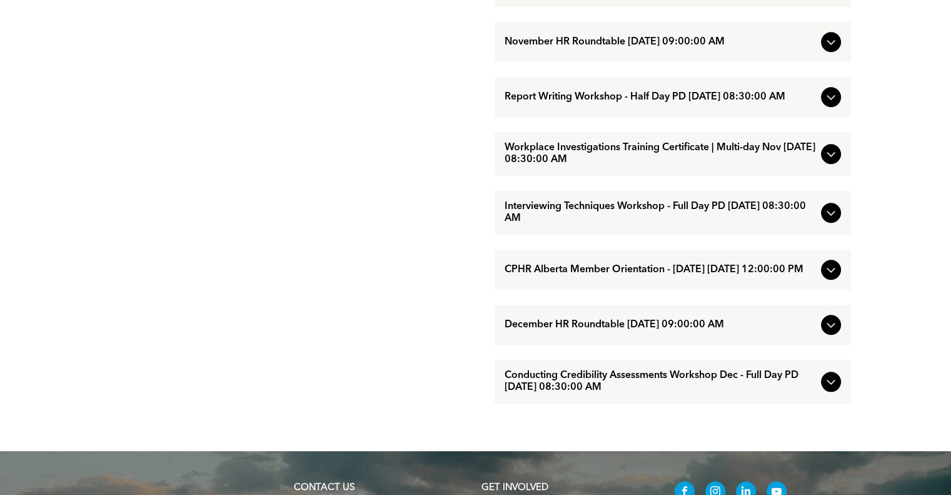
scroll to position [1188, 0]
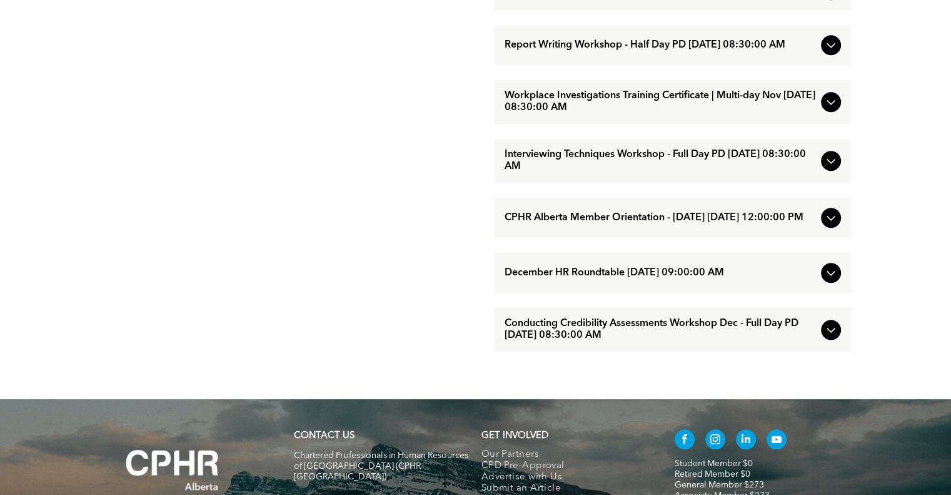
click at [587, 114] on span "Workplace Investigations Training Certificate | Multi-day Nov [DATE] 08:30:00 AM" at bounding box center [660, 102] width 311 height 24
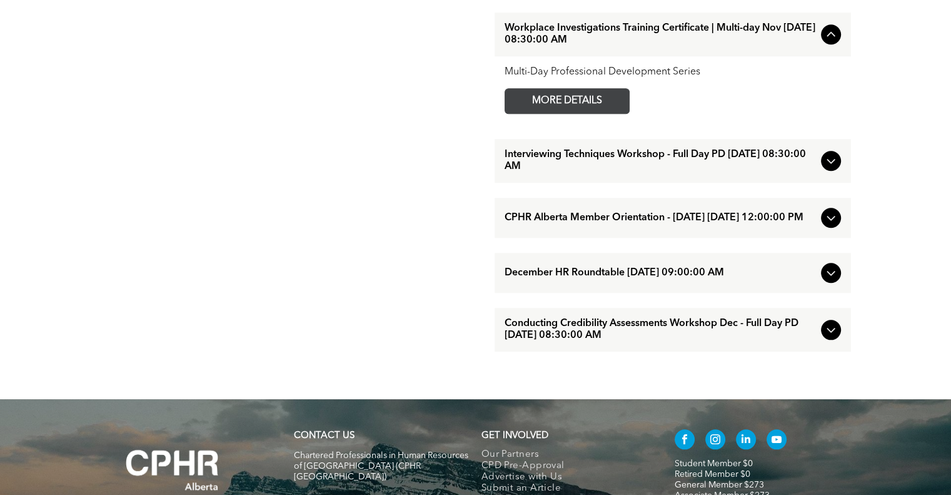
click at [577, 113] on span "MORE DETAILS" at bounding box center [567, 101] width 99 height 24
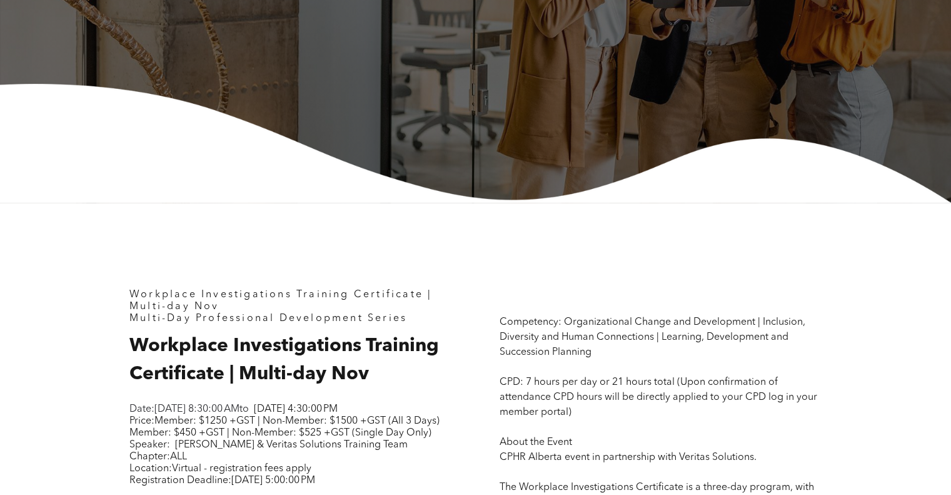
scroll to position [500, 0]
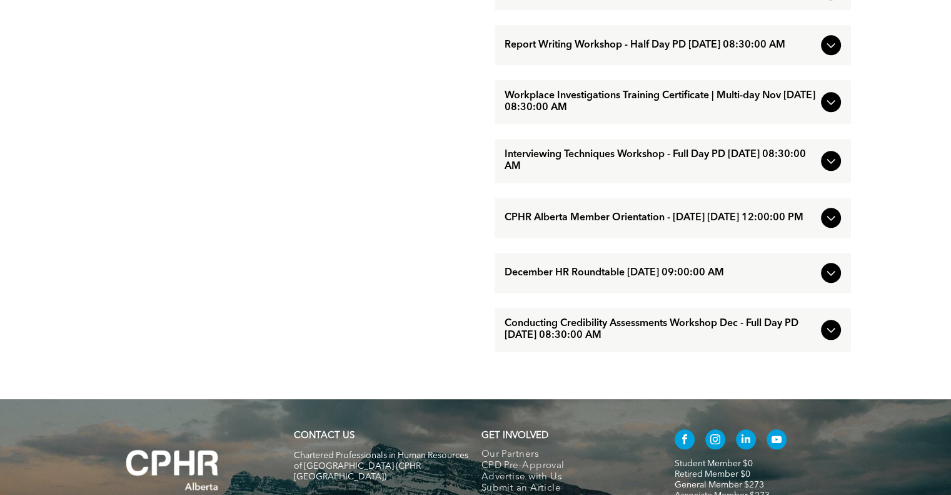
click at [618, 224] on span "CPHR Alberta Member Orientation - [DATE] [DATE] 12:00:00 PM" at bounding box center [660, 218] width 311 height 12
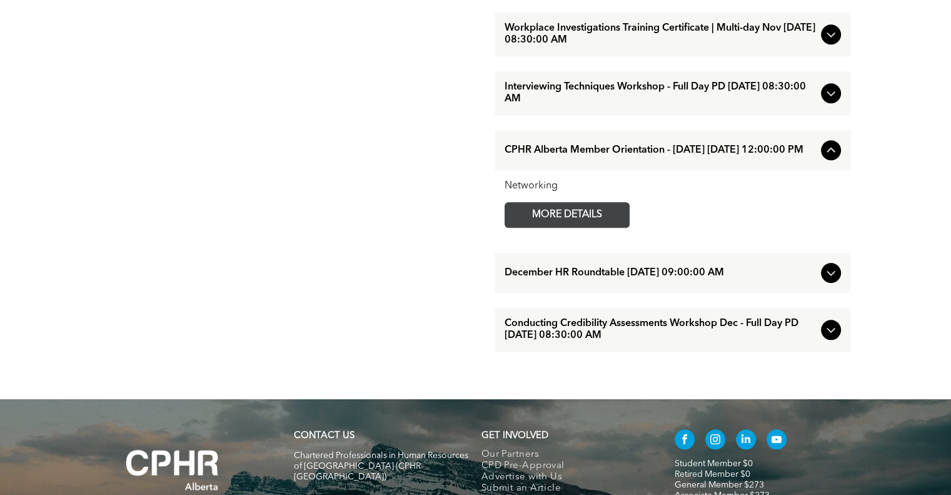
click at [575, 227] on span "MORE DETAILS" at bounding box center [567, 215] width 99 height 24
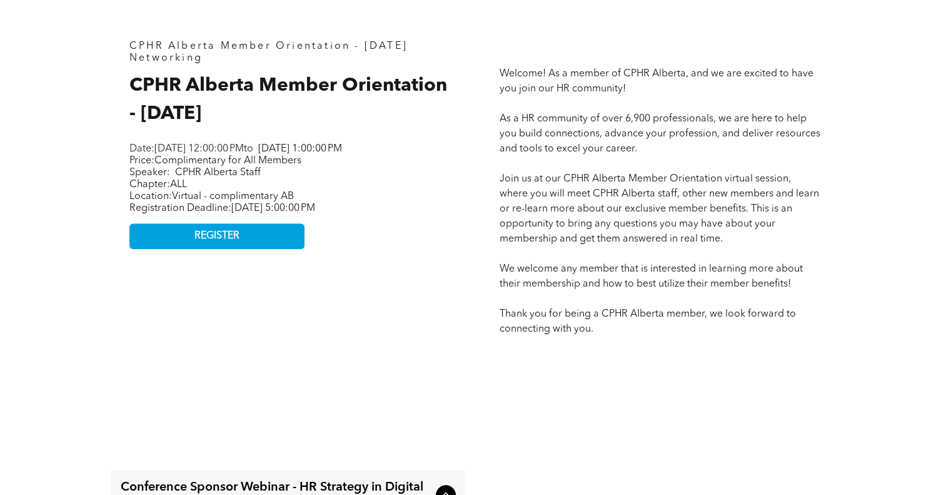
scroll to position [563, 0]
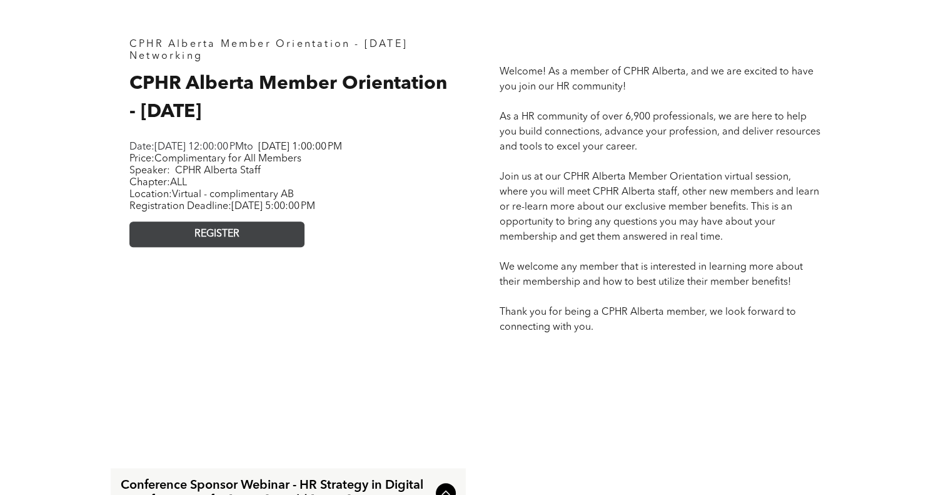
click at [265, 247] on link "REGISTER" at bounding box center [216, 234] width 175 height 26
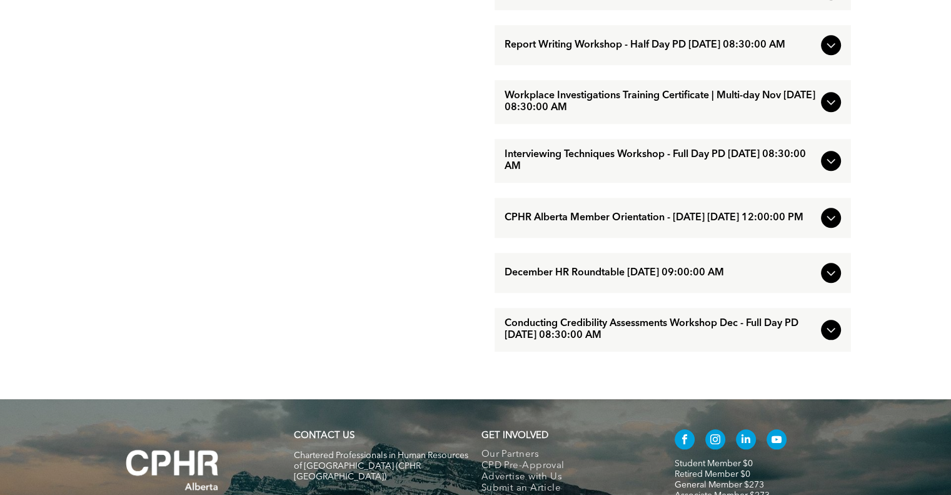
click at [578, 341] on span "Conducting Credibility Assessments Workshop Dec - Full Day PD [DATE] 08:30:00 AM" at bounding box center [660, 330] width 311 height 24
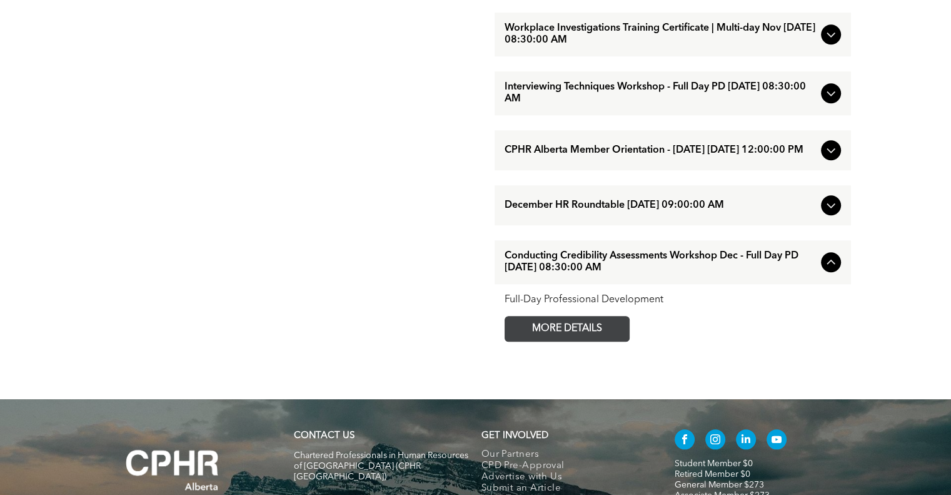
click at [567, 341] on span "MORE DETAILS" at bounding box center [567, 328] width 99 height 24
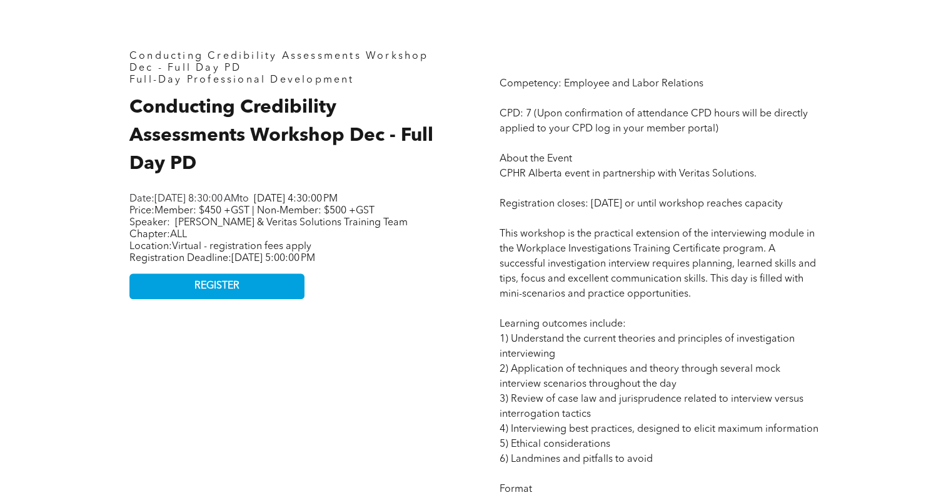
scroll to position [563, 0]
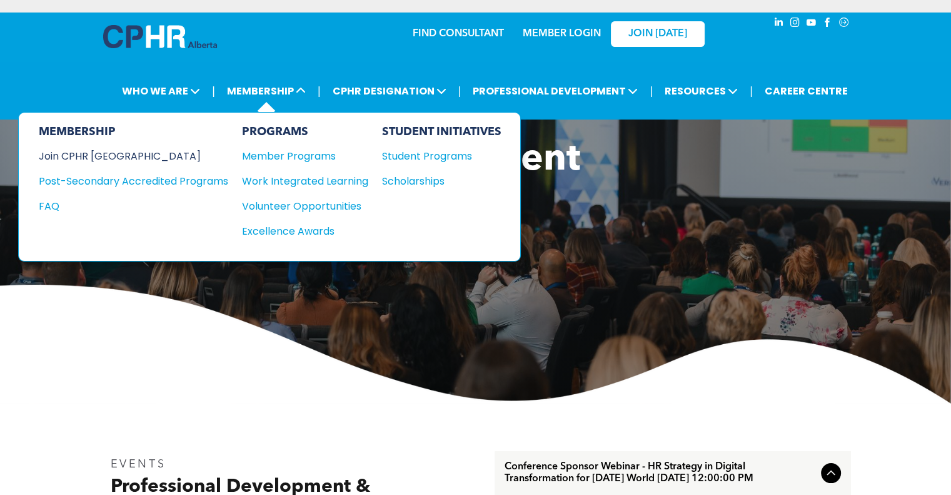
click at [105, 158] on div "Join CPHR [GEOGRAPHIC_DATA]" at bounding box center [124, 156] width 171 height 16
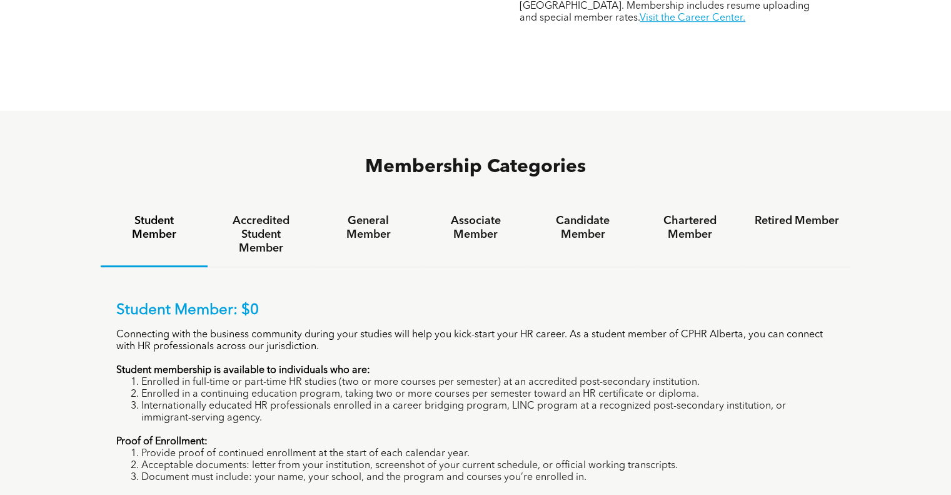
scroll to position [688, 0]
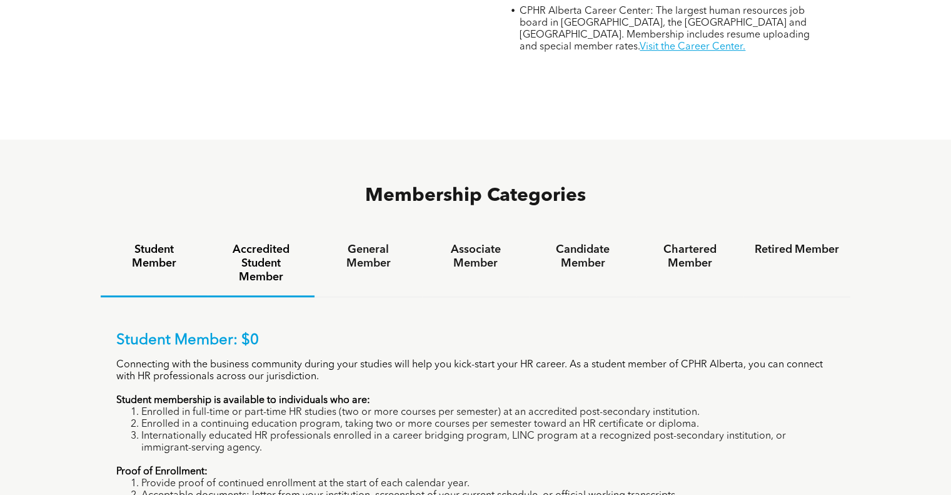
click at [259, 243] on h4 "Accredited Student Member" at bounding box center [261, 263] width 84 height 41
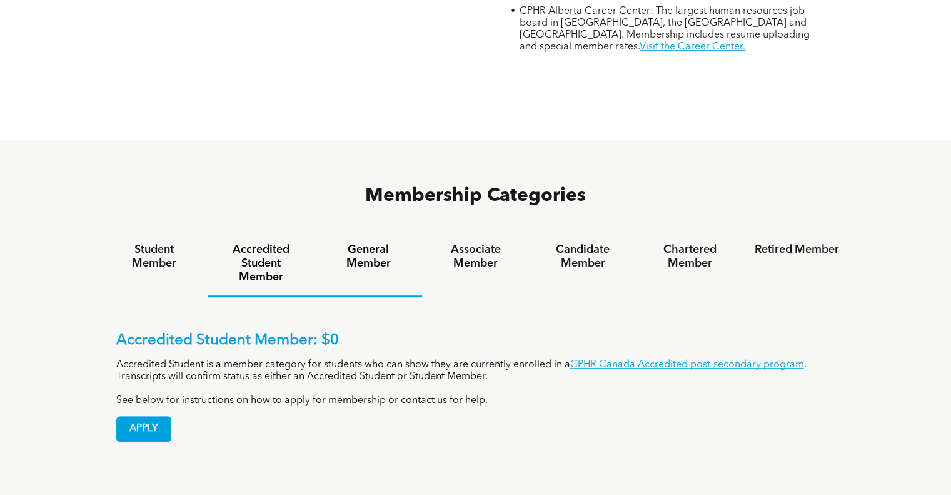
click at [375, 243] on h4 "General Member" at bounding box center [368, 257] width 84 height 28
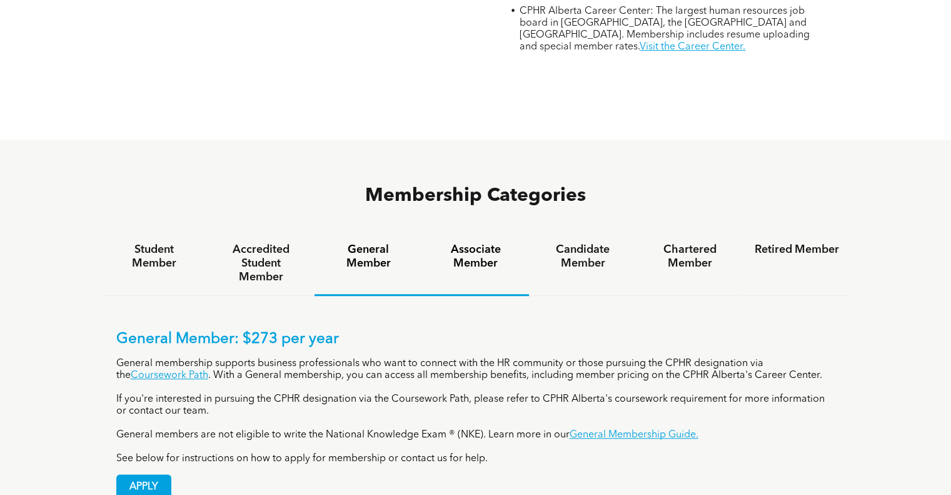
click at [454, 243] on h4 "Associate Member" at bounding box center [475, 257] width 84 height 28
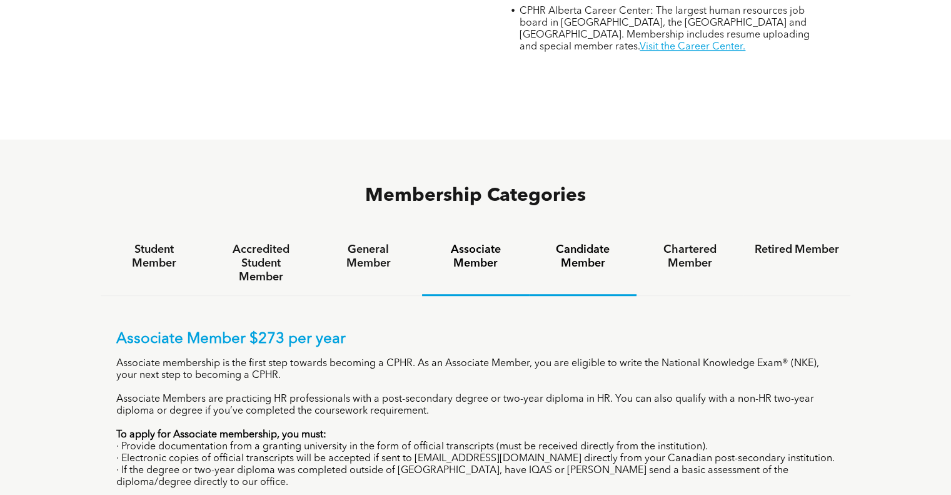
click at [587, 243] on h4 "Candidate Member" at bounding box center [582, 257] width 84 height 28
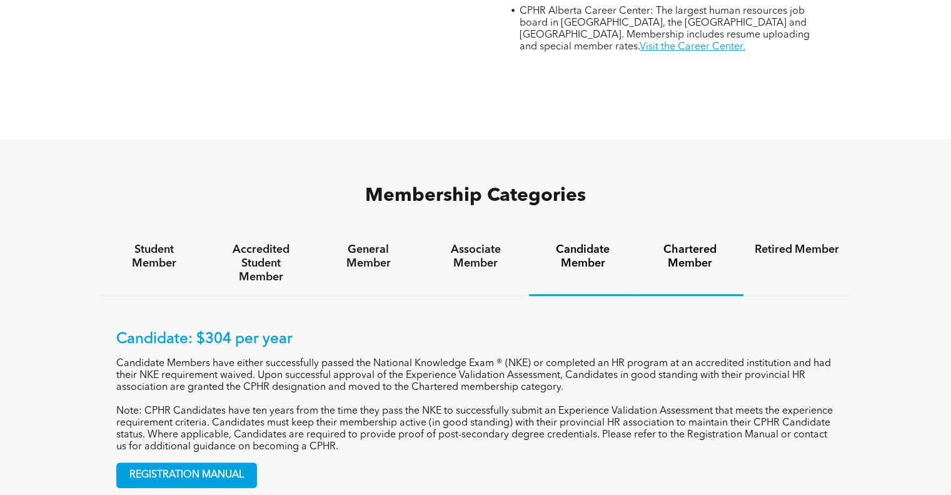
click at [685, 243] on h4 "Chartered Member" at bounding box center [690, 257] width 84 height 28
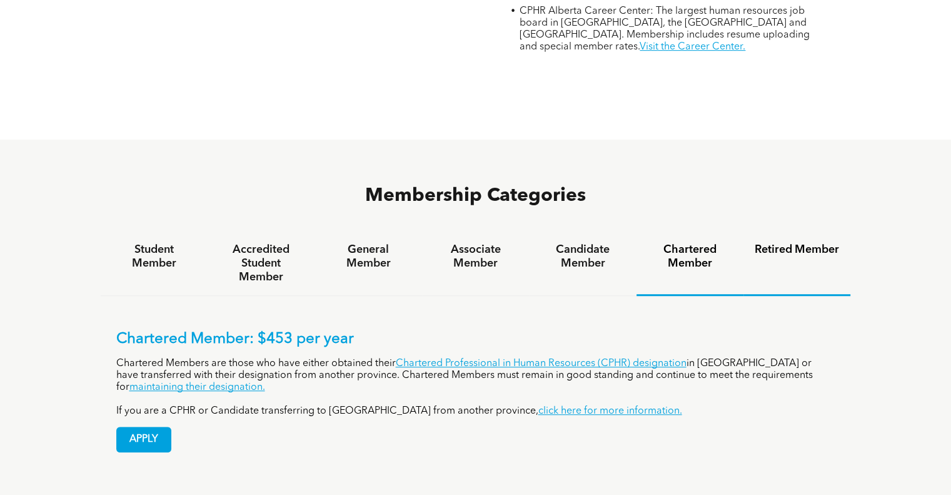
click at [806, 243] on h4 "Retired Member" at bounding box center [797, 250] width 84 height 14
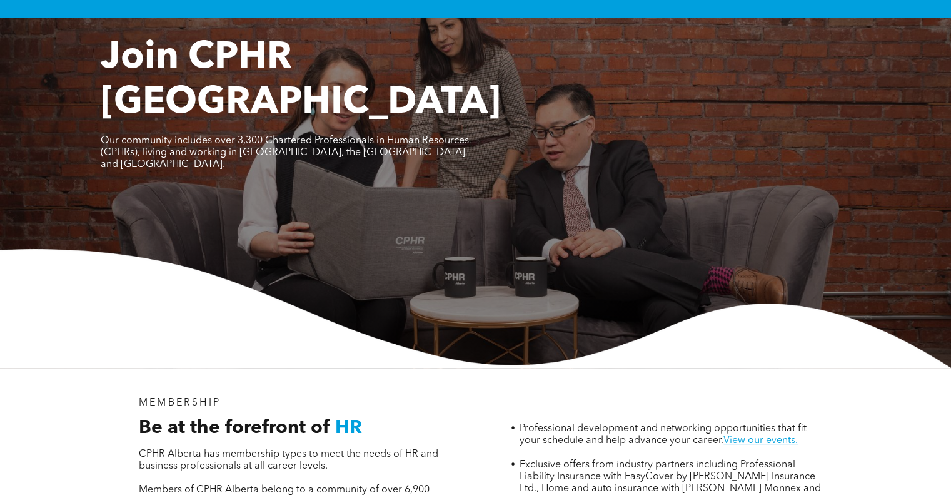
scroll to position [0, 0]
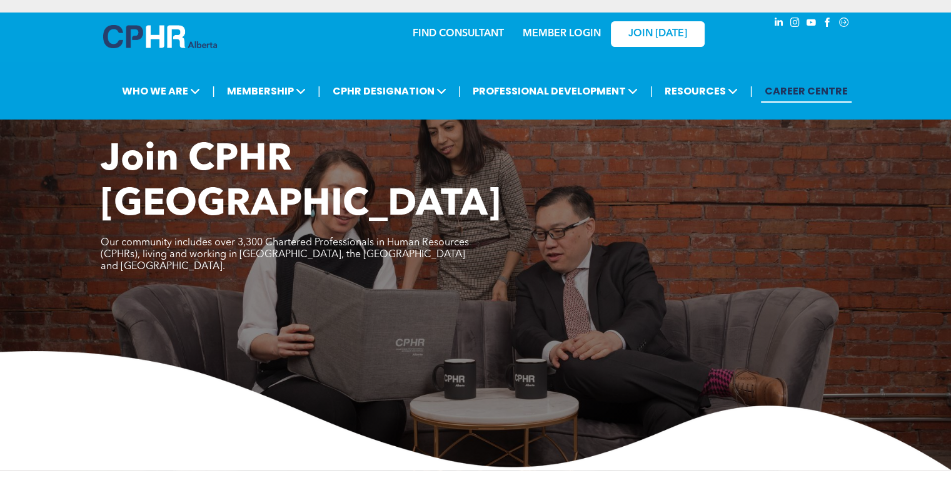
click at [814, 88] on link "CAREER CENTRE" at bounding box center [806, 90] width 91 height 23
